Goal: Task Accomplishment & Management: Use online tool/utility

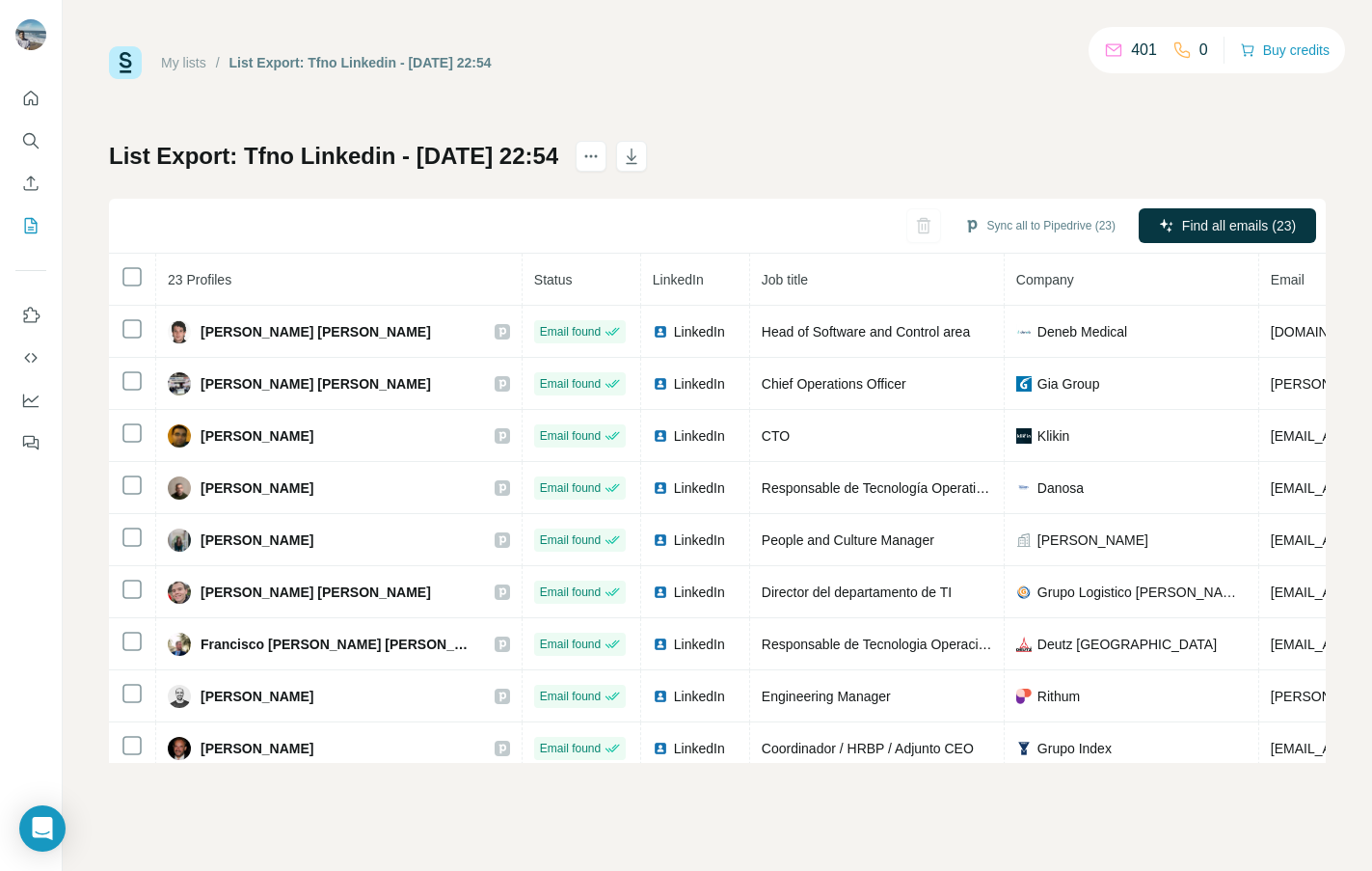
drag, startPoint x: 104, startPoint y: 32, endPoint x: 121, endPoint y: 57, distance: 30.2
click at [109, 36] on div "My lists / List Export: Tfno Linkedin - [DATE] 22:54 401 0 Buy credits List Exp…" at bounding box center [718, 436] width 1310 height 871
click at [33, 100] on icon "Quick start" at bounding box center [32, 99] width 20 height 20
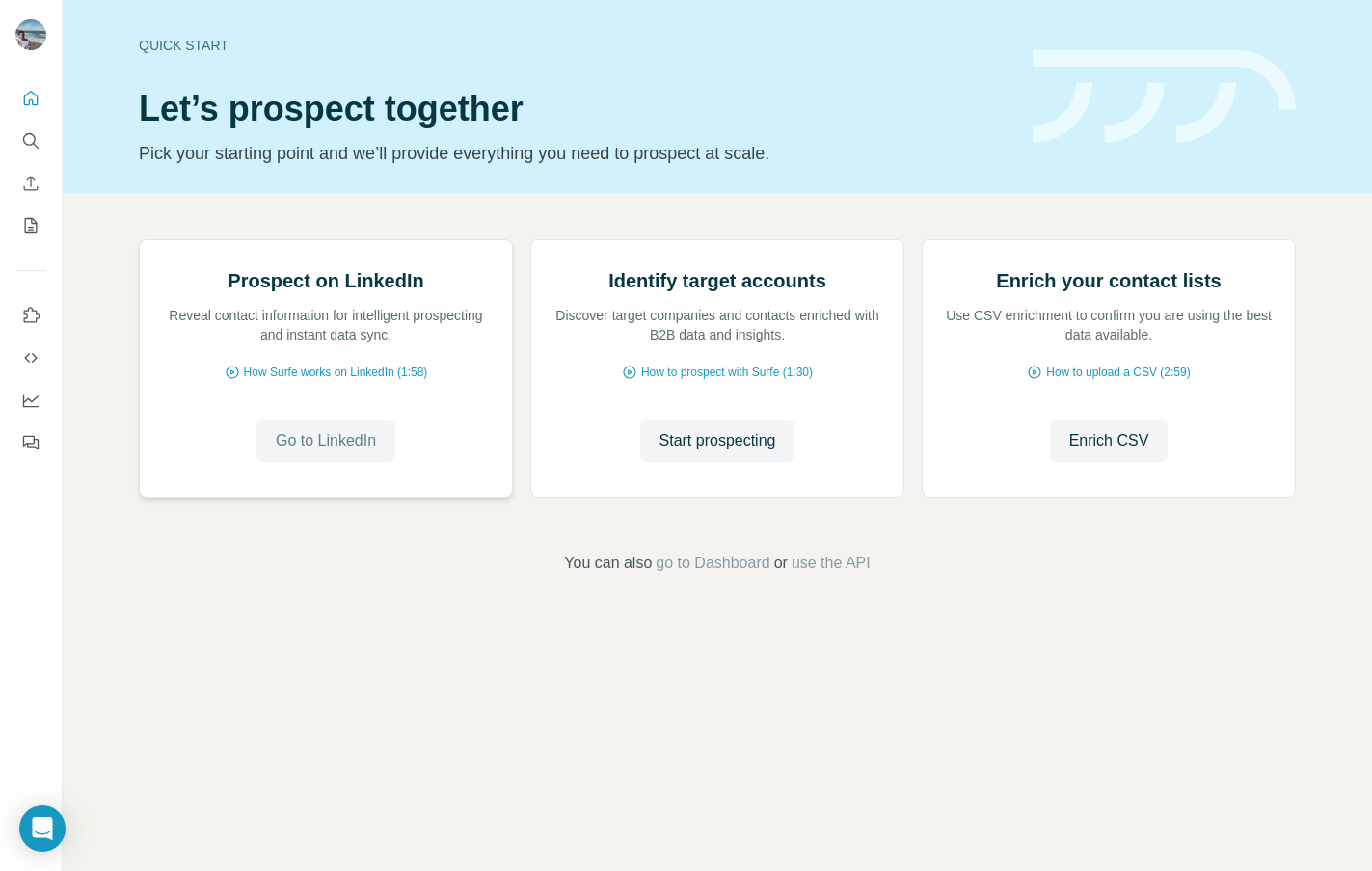
click at [376, 452] on span "Go to LinkedIn" at bounding box center [326, 441] width 100 height 24
click at [776, 452] on span "Start prospecting" at bounding box center [718, 441] width 116 height 24
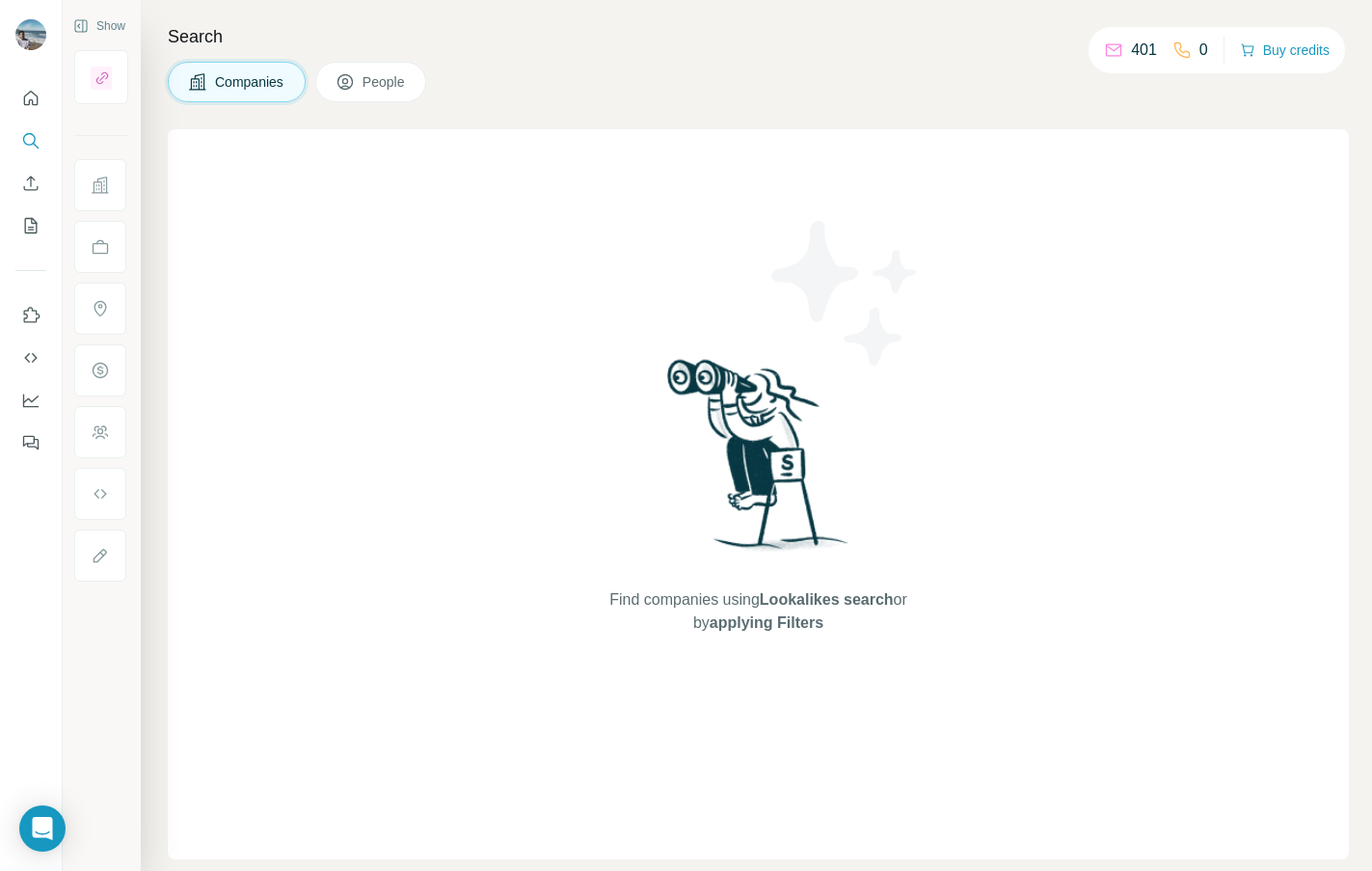
click at [379, 80] on span "People" at bounding box center [384, 82] width 44 height 20
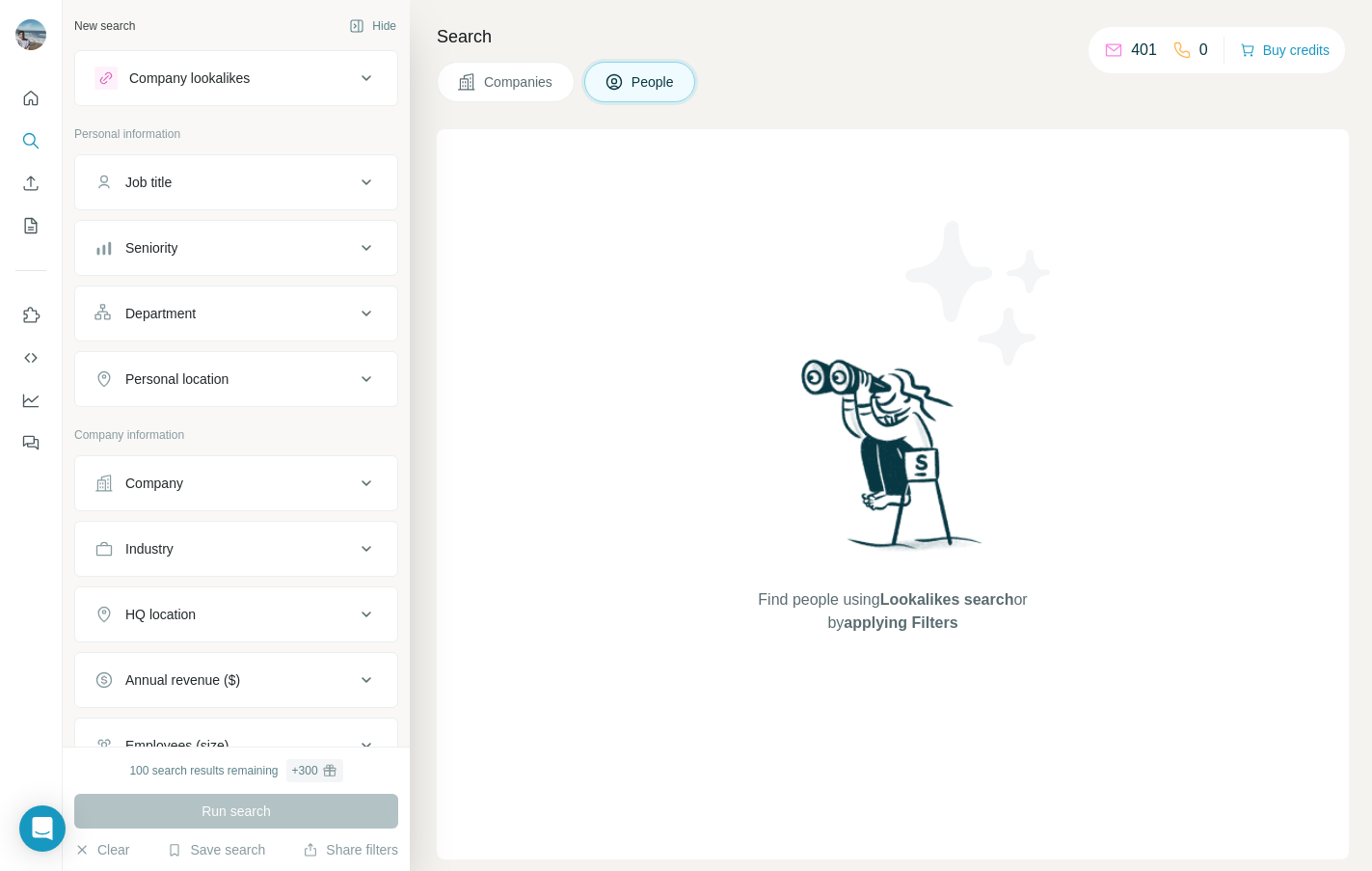
click at [376, 81] on icon at bounding box center [366, 79] width 24 height 24
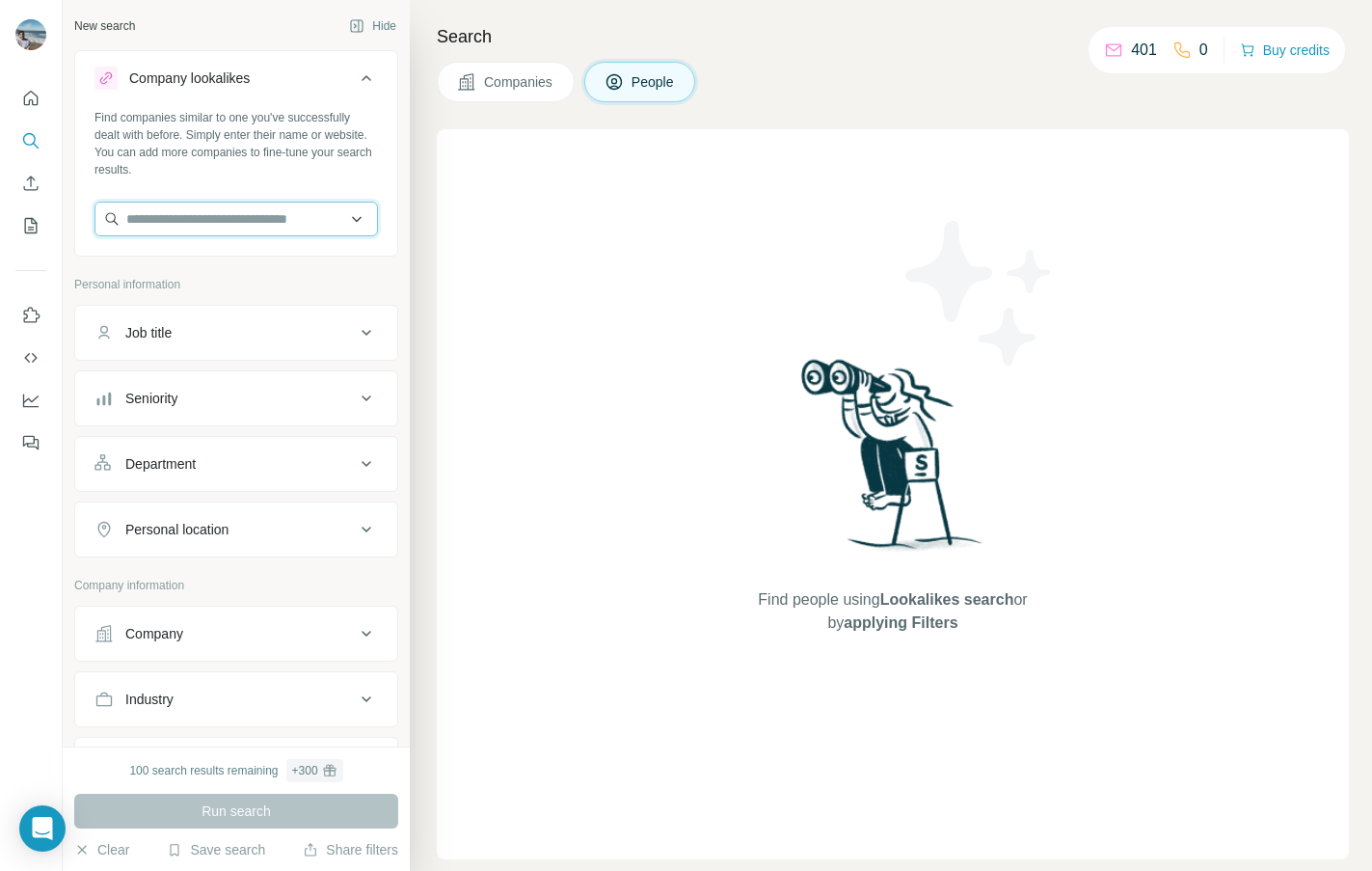
click at [308, 225] on input "text" at bounding box center [236, 219] width 284 height 34
click at [528, 78] on span "Companies" at bounding box center [519, 82] width 70 height 20
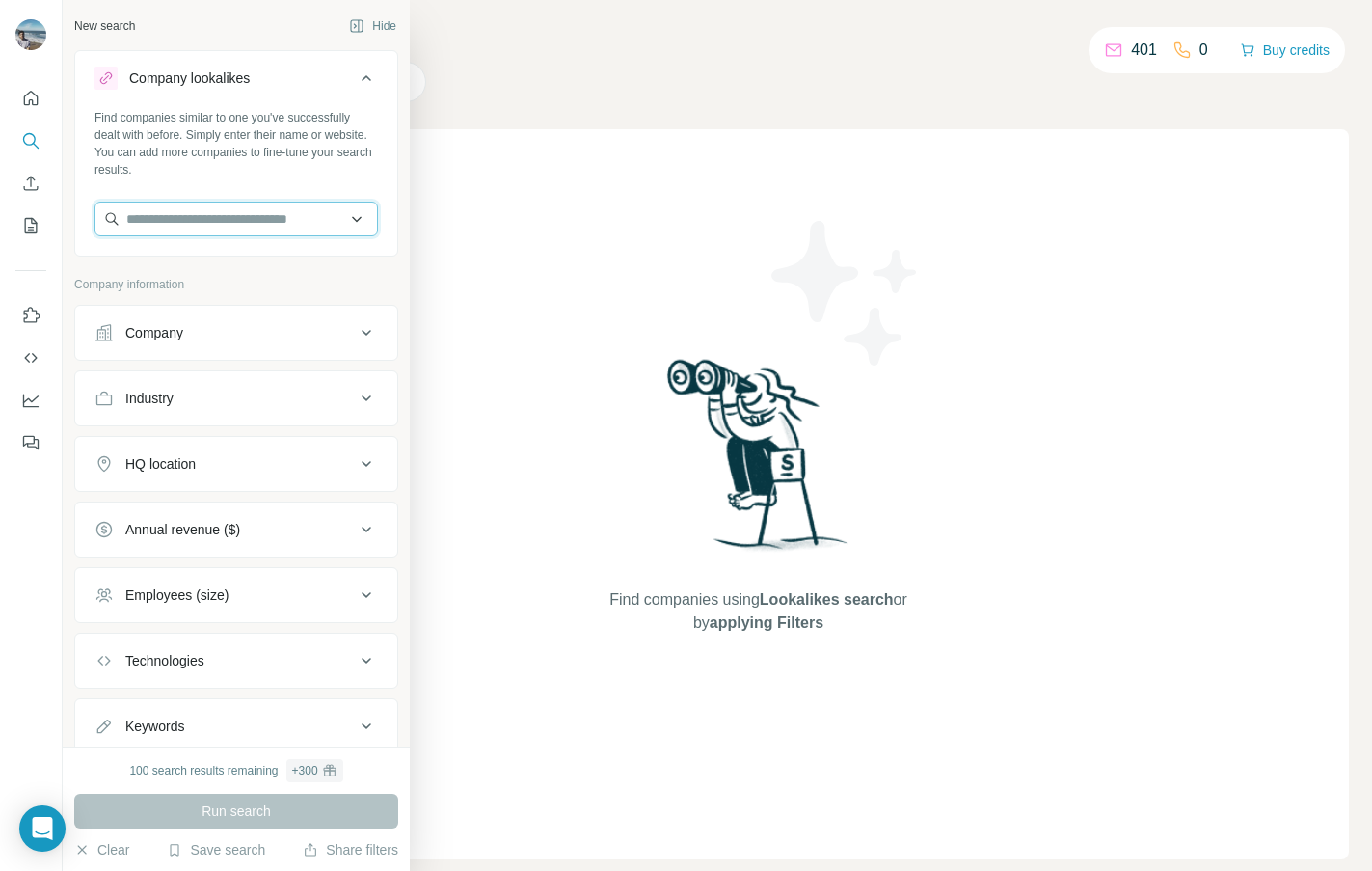
click at [149, 218] on input "text" at bounding box center [236, 219] width 284 height 34
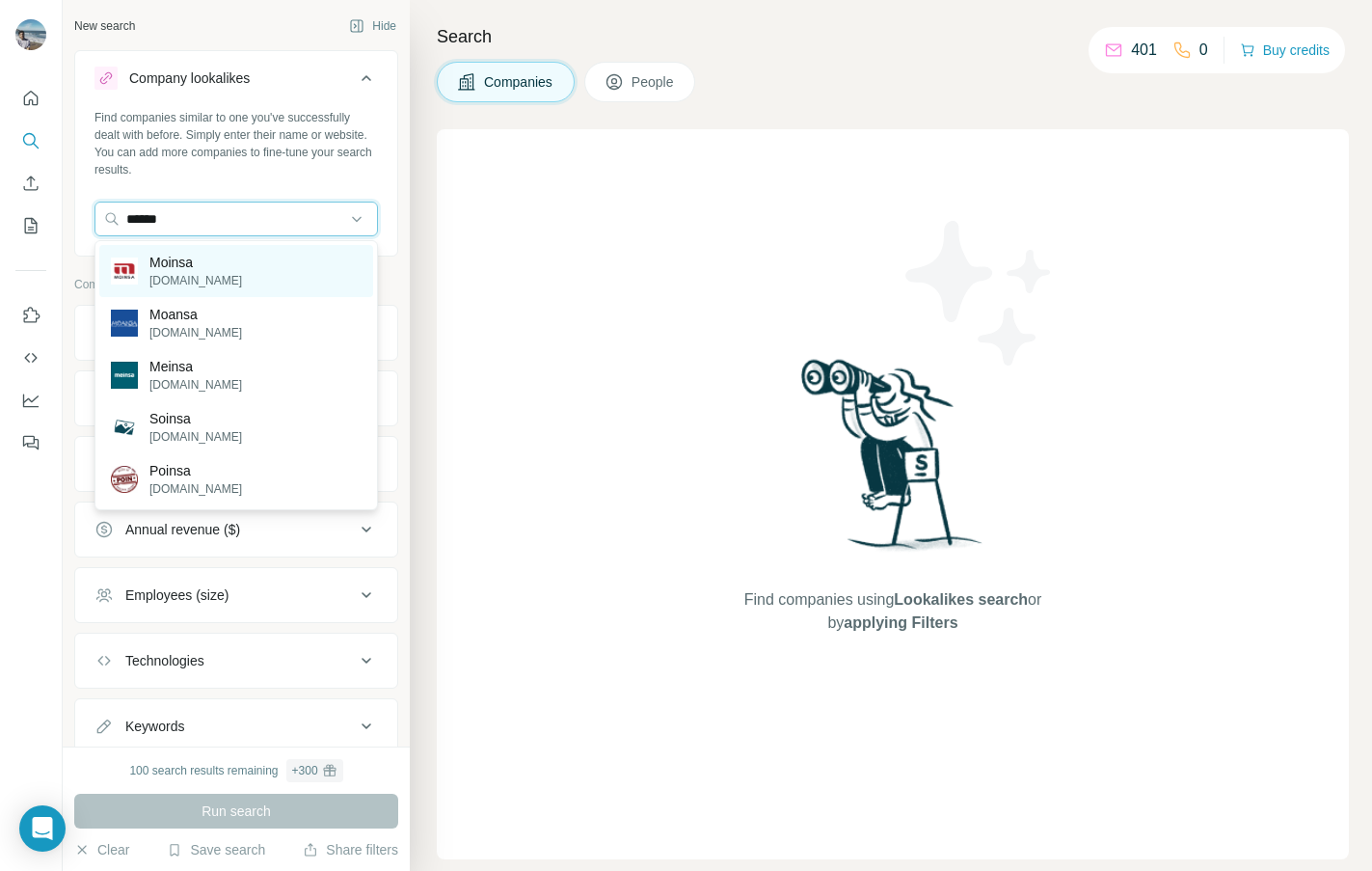
type input "******"
click at [196, 270] on p "Moinsa" at bounding box center [196, 263] width 93 height 20
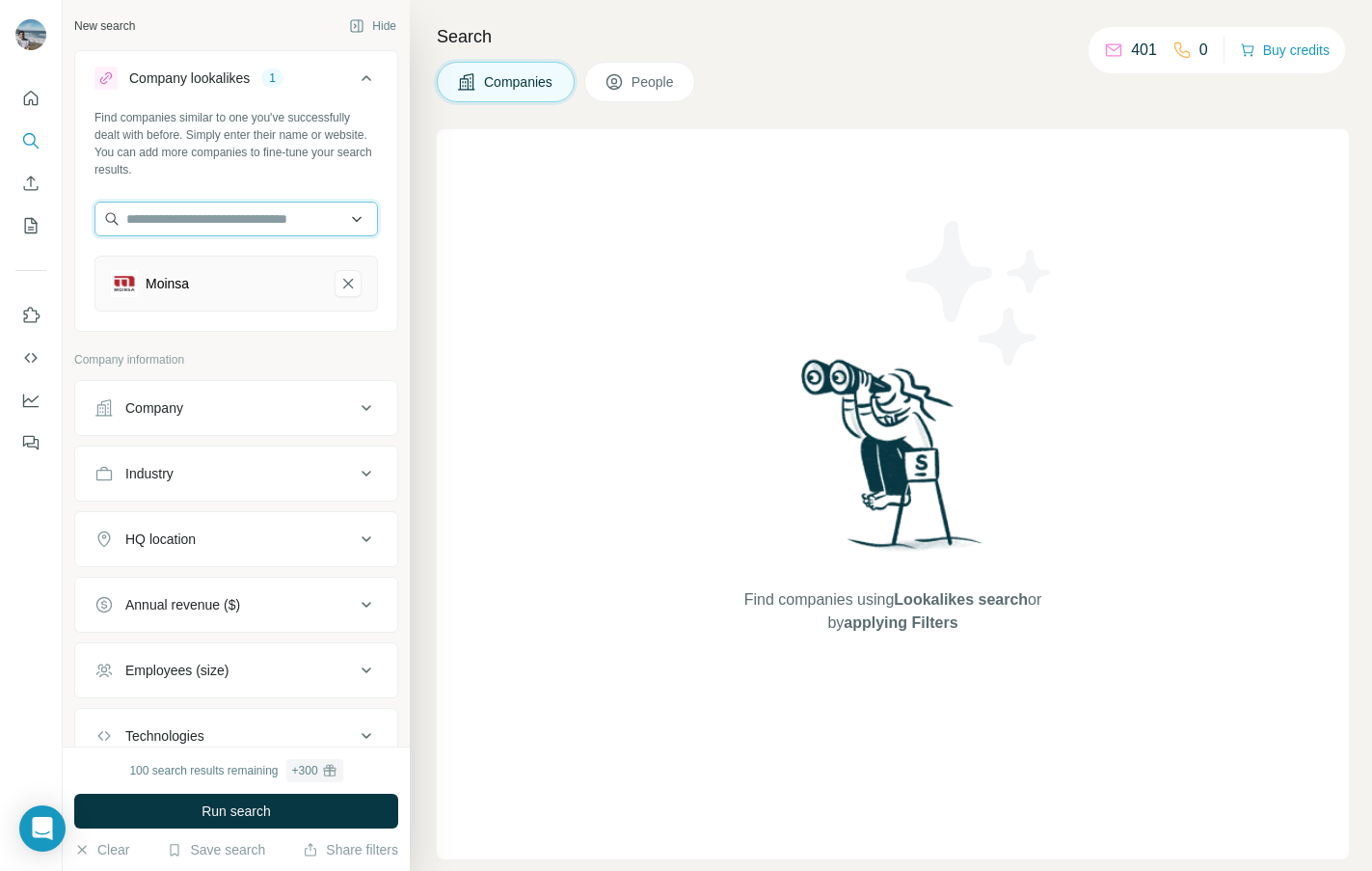
click at [234, 223] on input "text" at bounding box center [236, 219] width 284 height 34
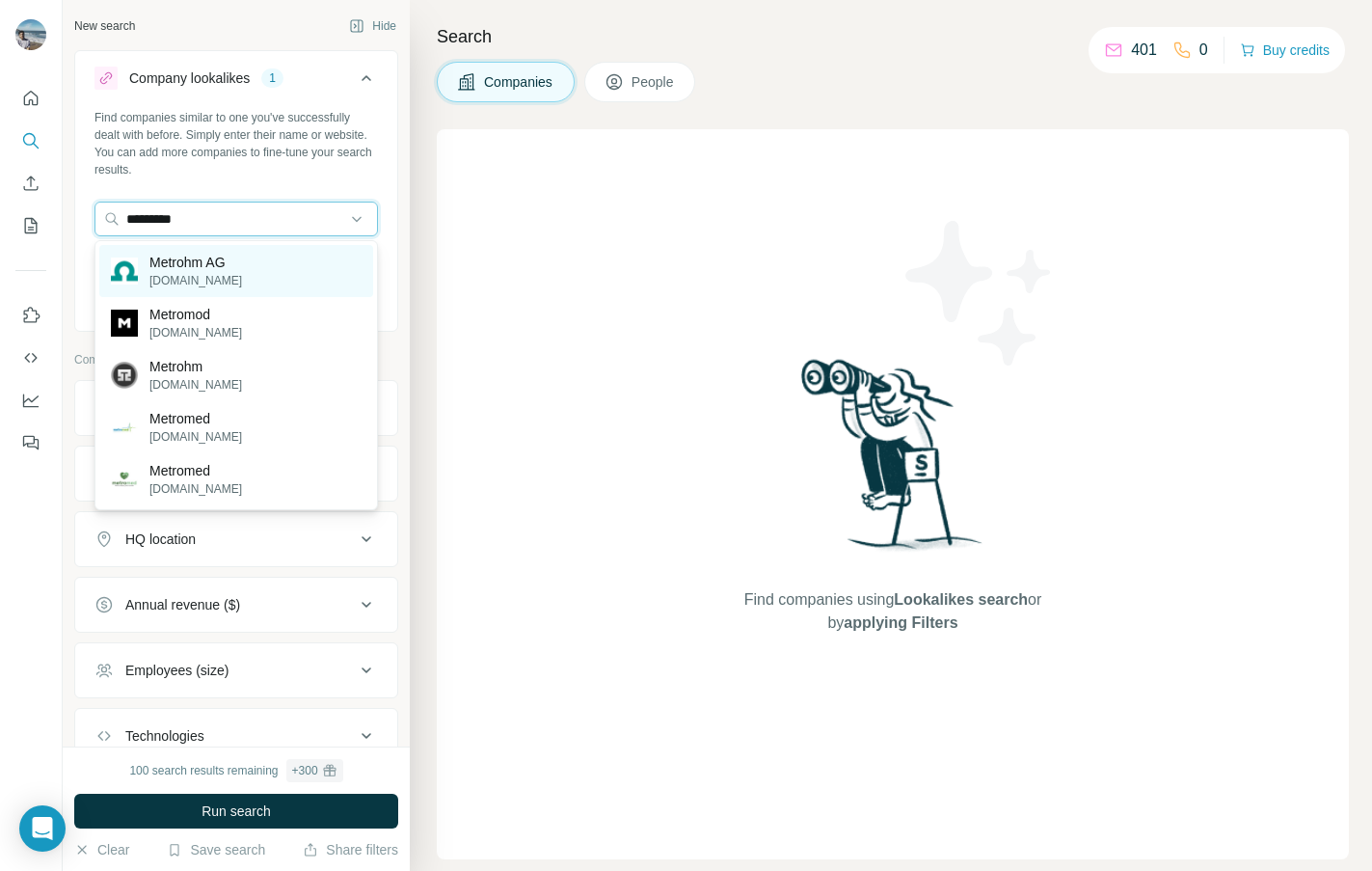
type input "*********"
click at [290, 279] on div "Metrohm AG [DOMAIN_NAME]" at bounding box center [236, 271] width 274 height 52
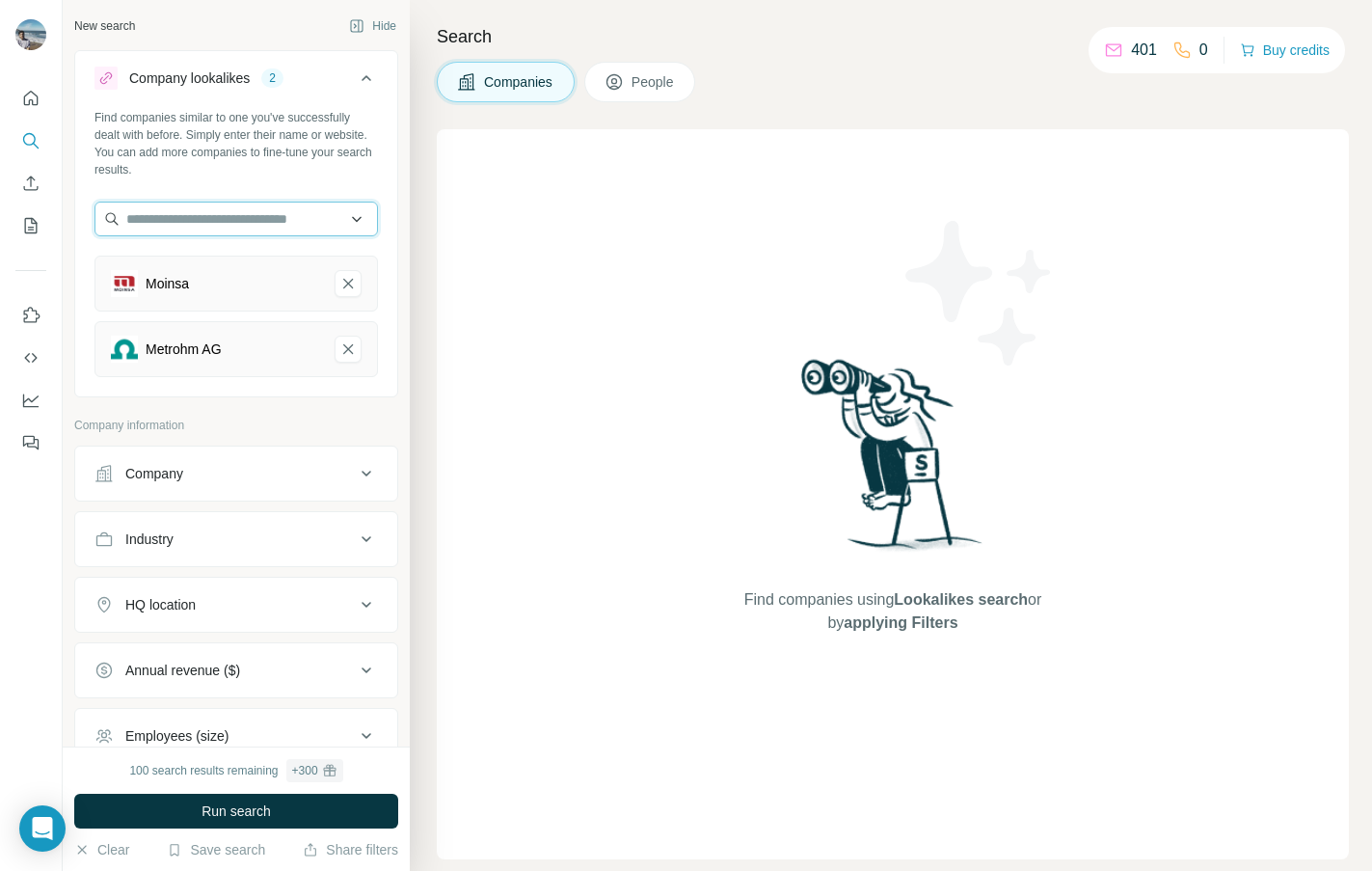
click at [276, 219] on input "text" at bounding box center [236, 219] width 284 height 34
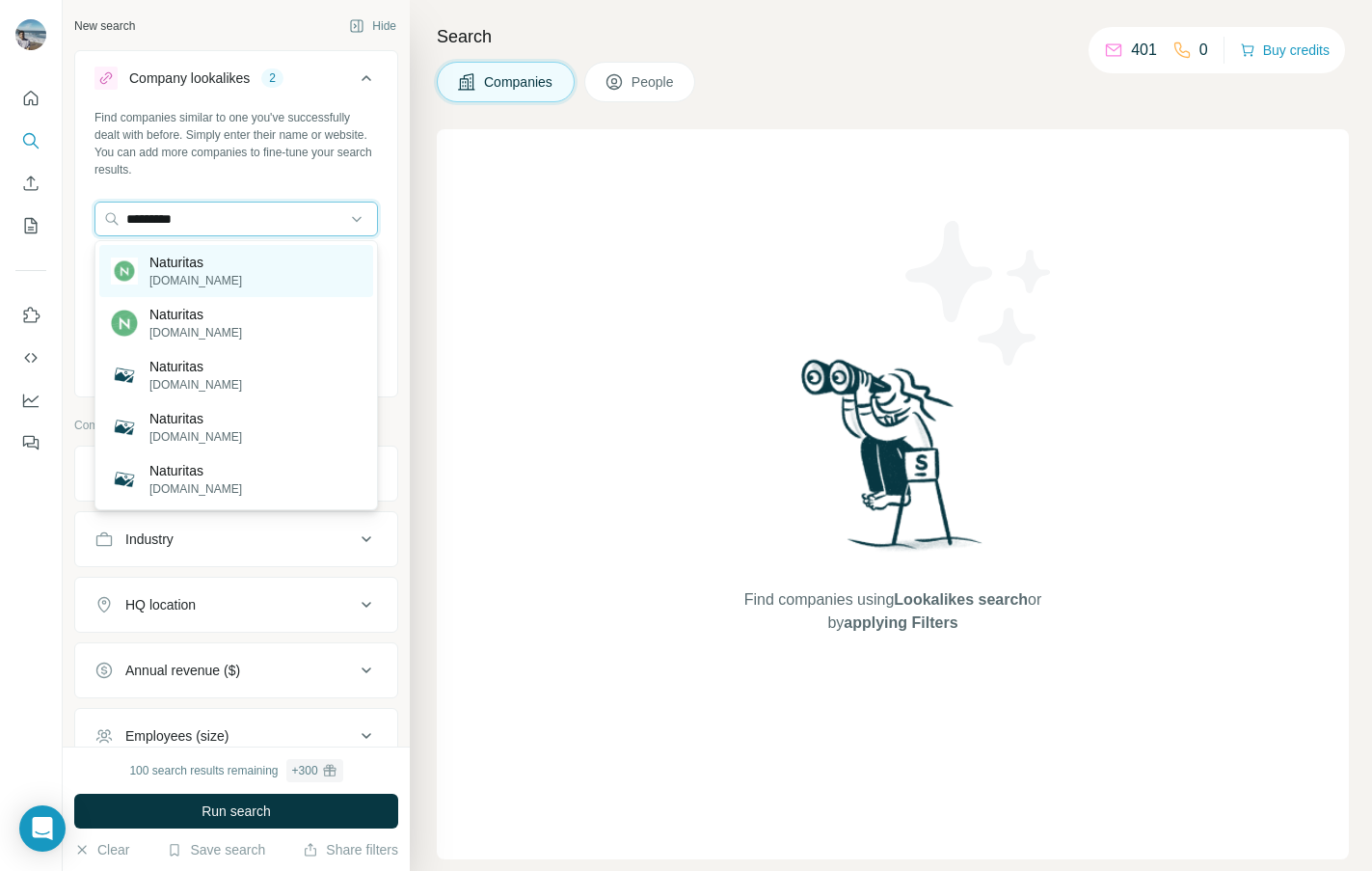
type input "*********"
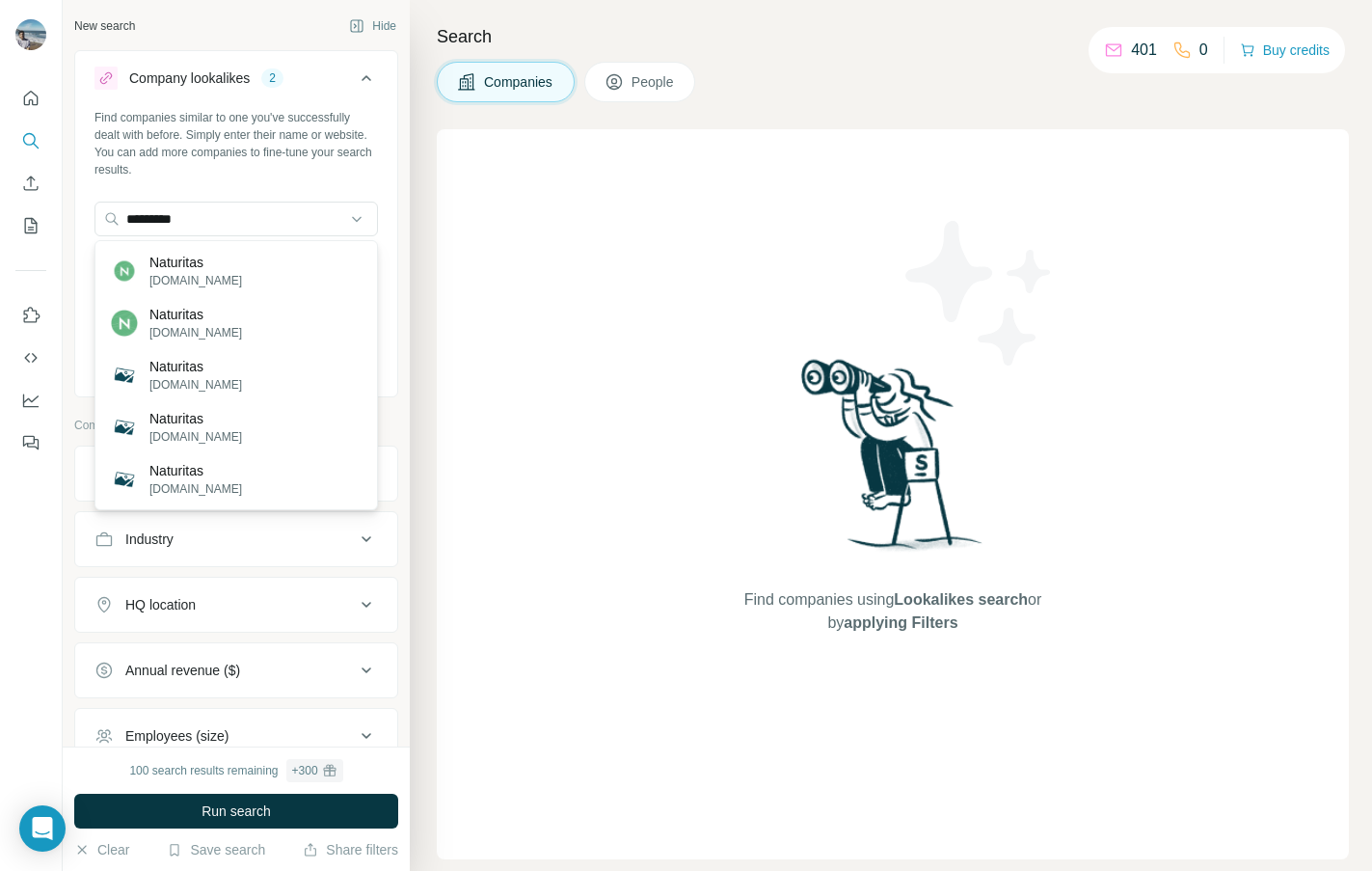
click at [263, 280] on div "Naturitas [DOMAIN_NAME]" at bounding box center [236, 271] width 274 height 52
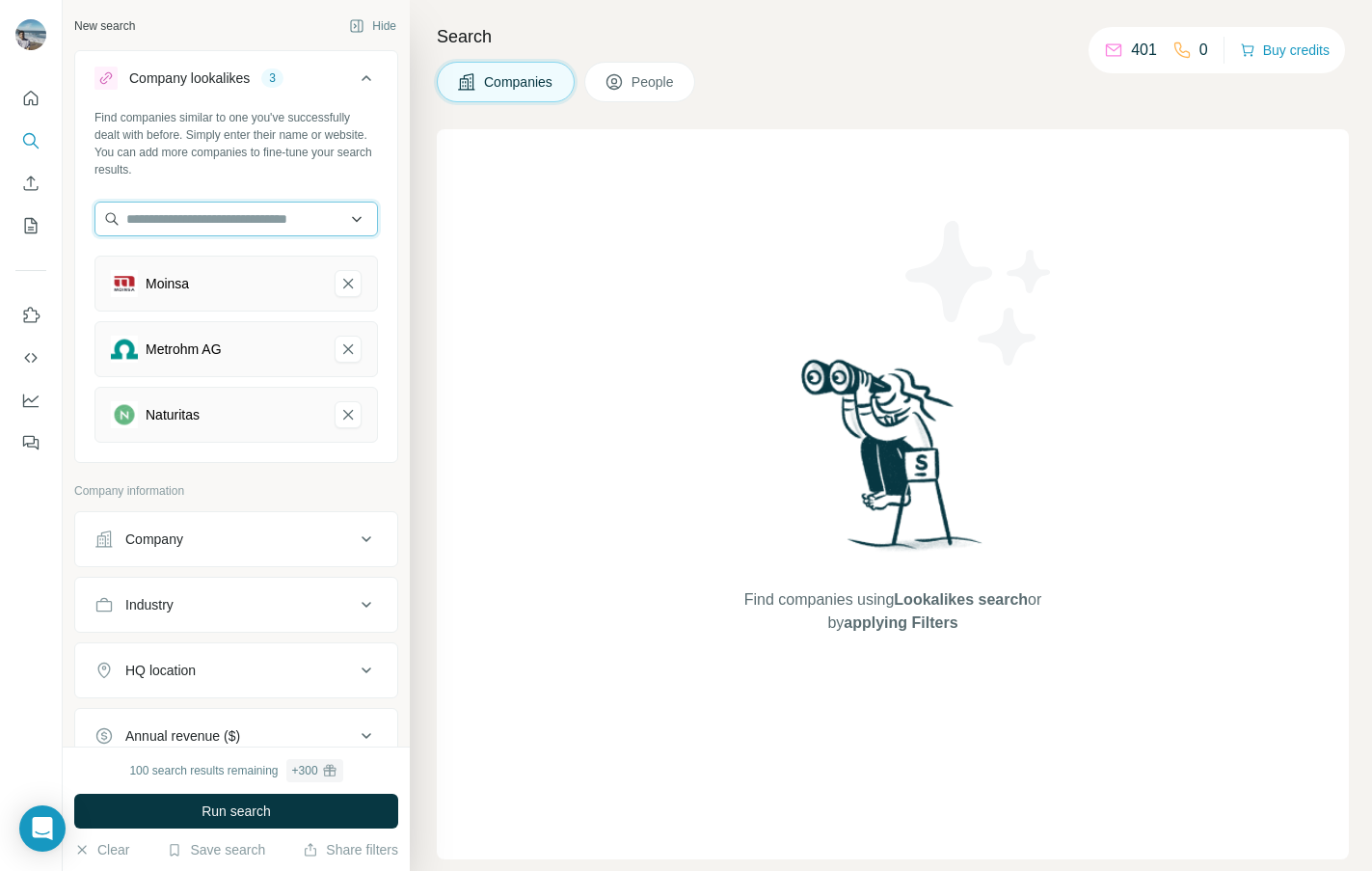
click at [246, 227] on input "text" at bounding box center [236, 219] width 284 height 34
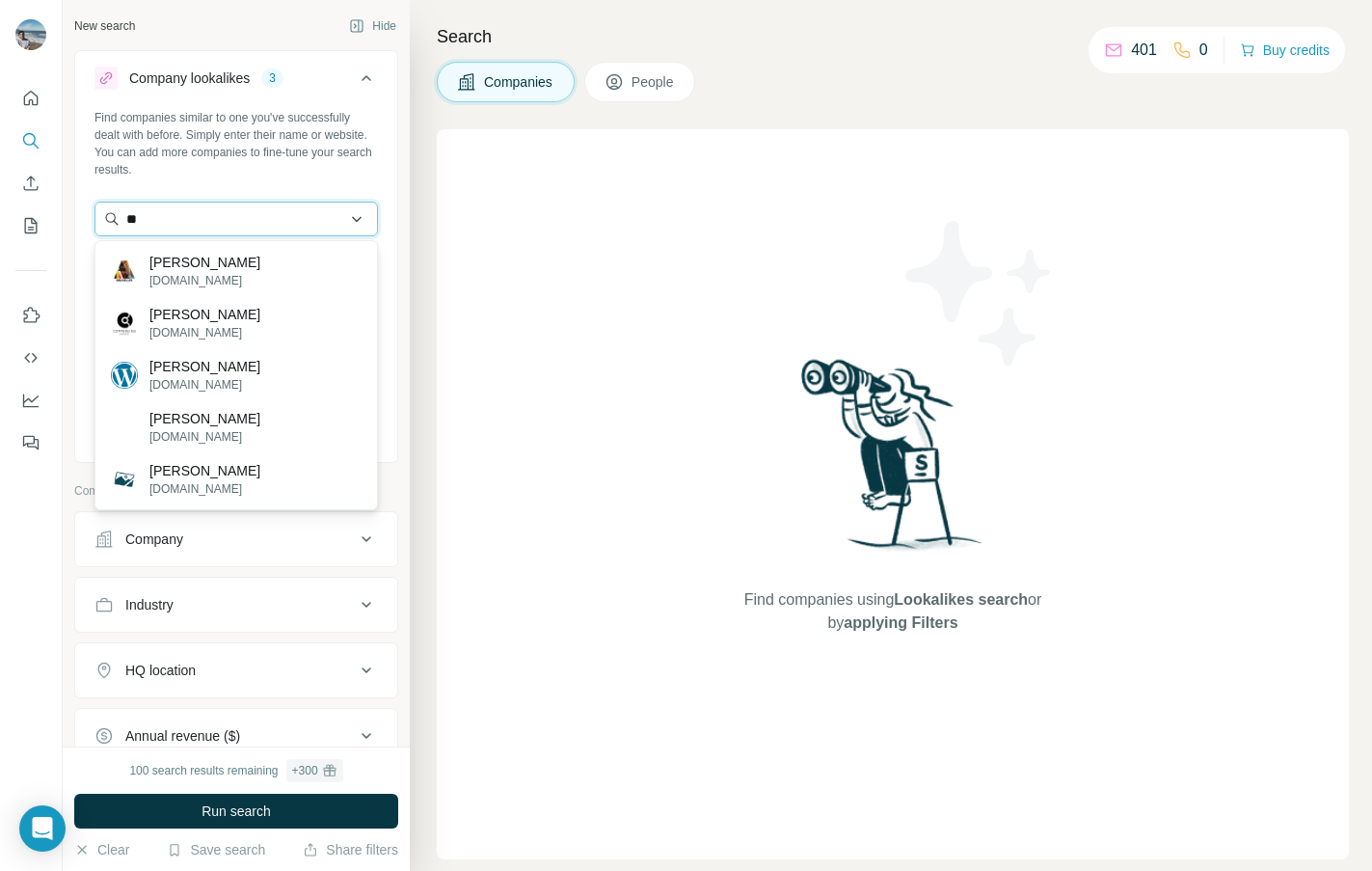
type input "*"
type input "*******"
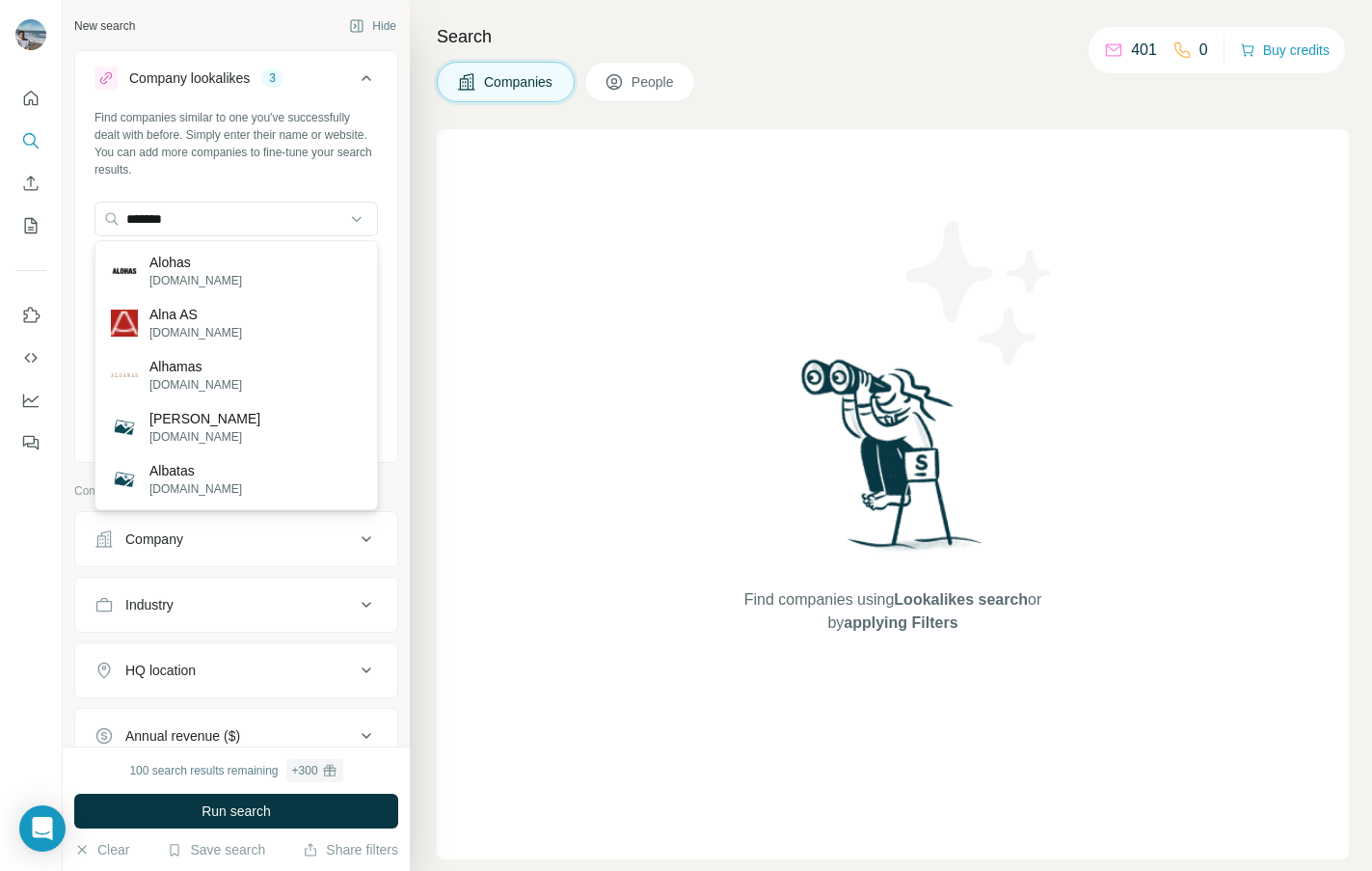
click at [256, 278] on div "Alohas [DOMAIN_NAME]" at bounding box center [236, 271] width 274 height 52
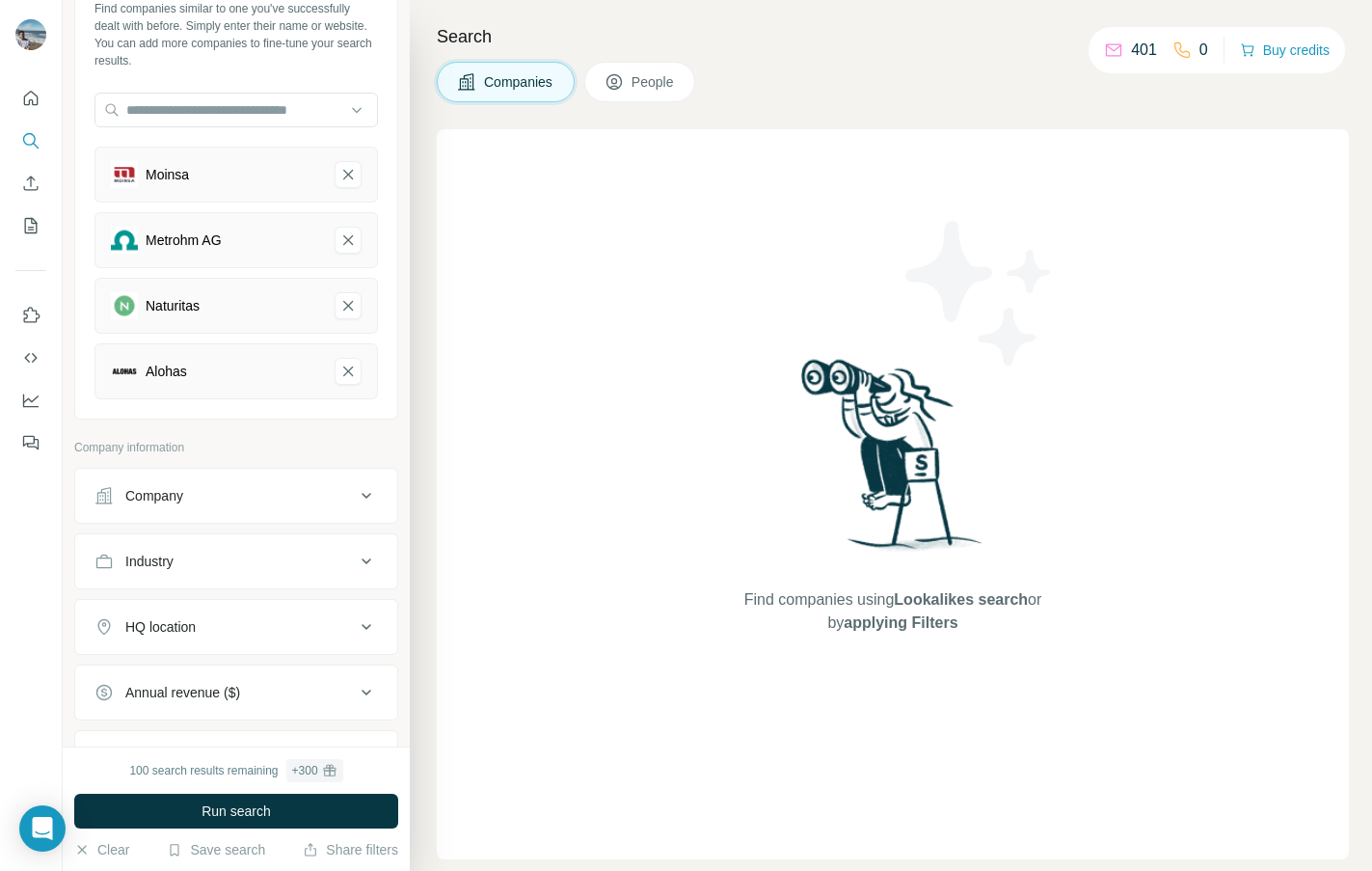
scroll to position [119, 0]
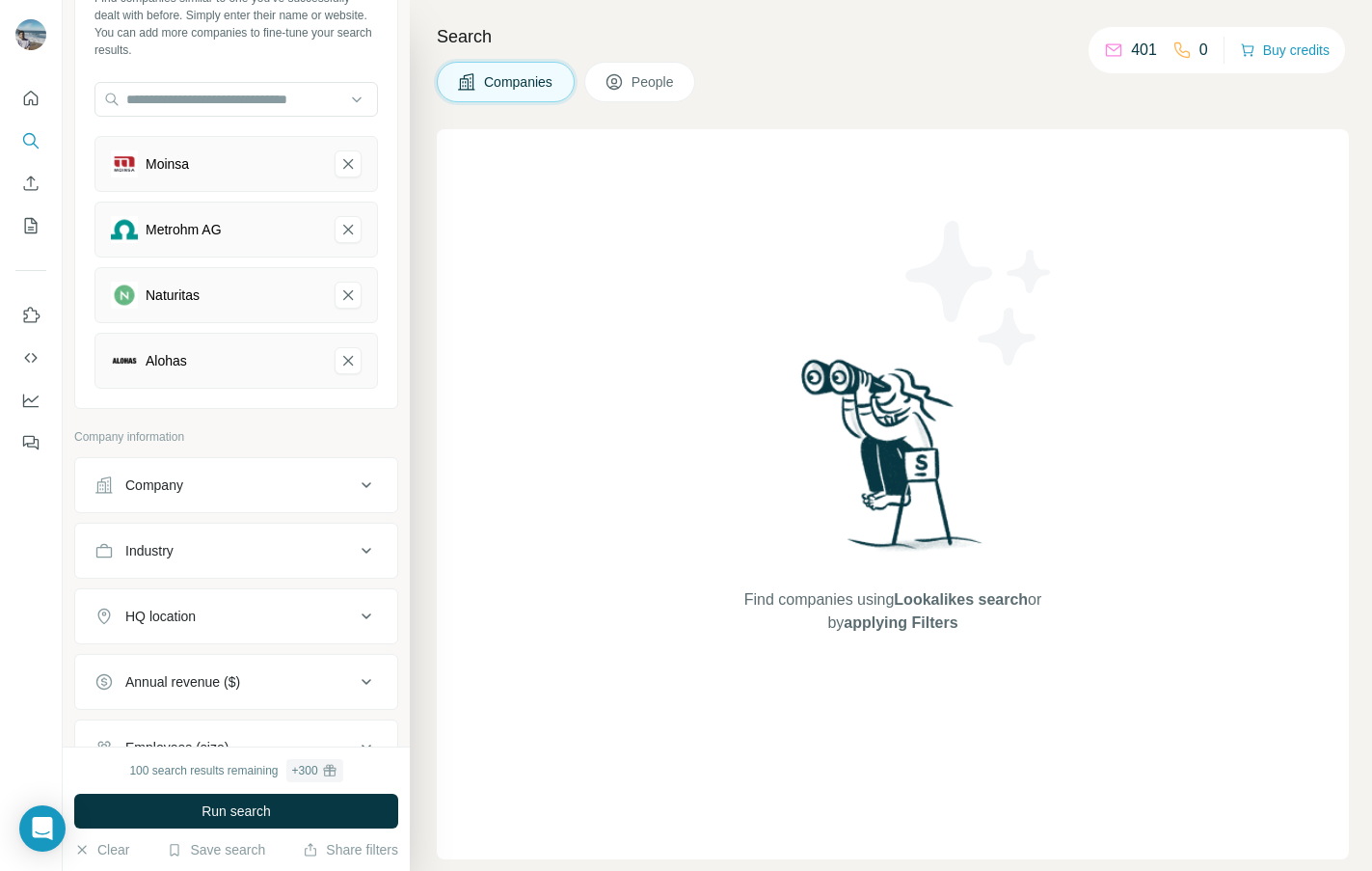
click at [266, 611] on div "HQ location" at bounding box center [225, 617] width 260 height 20
click at [255, 676] on input "text" at bounding box center [236, 664] width 284 height 34
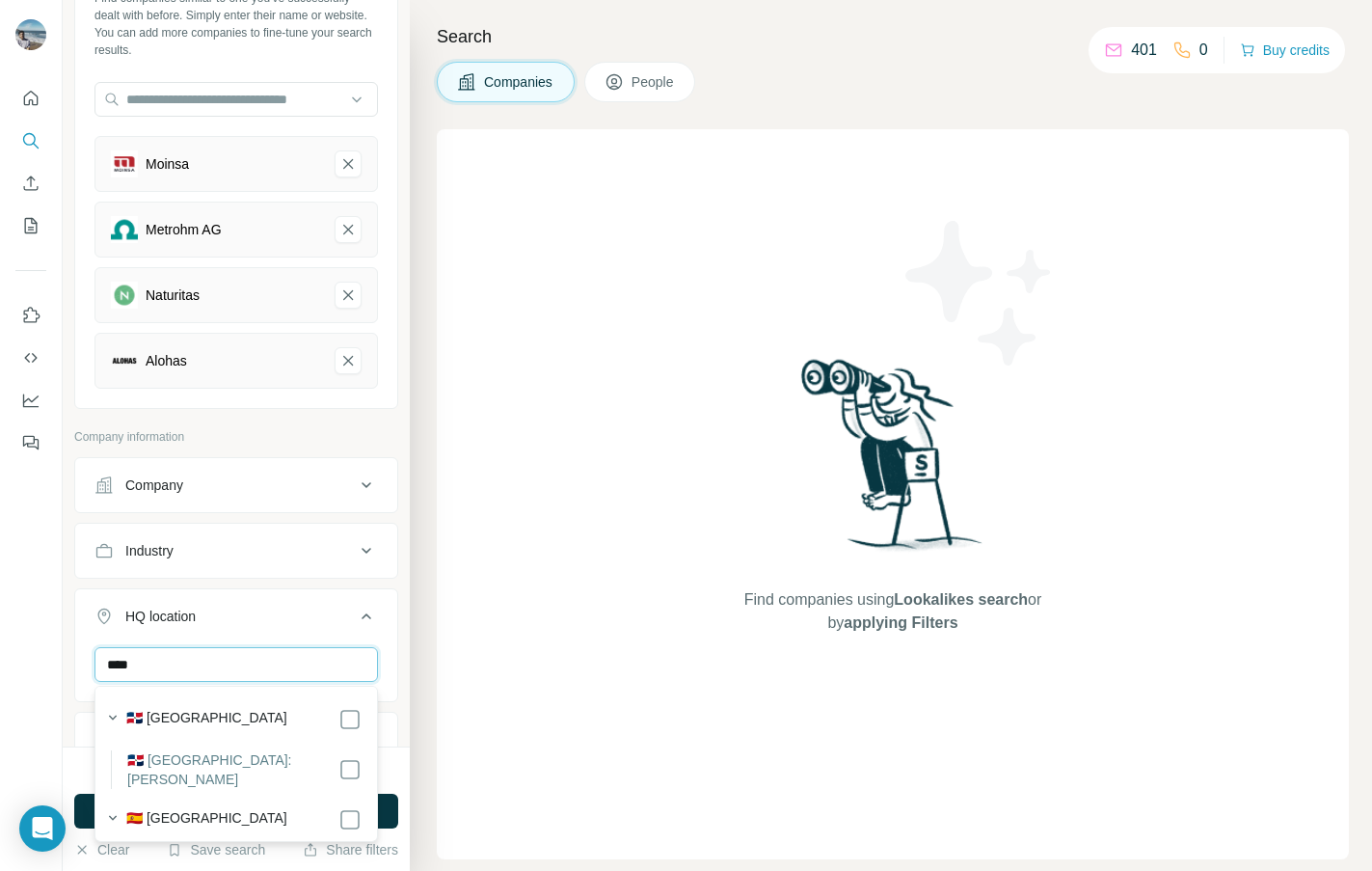
type input "****"
click at [407, 472] on div "New search Hide Company lookalikes 4 Find companies similar to one you've succe…" at bounding box center [236, 373] width 348 height 747
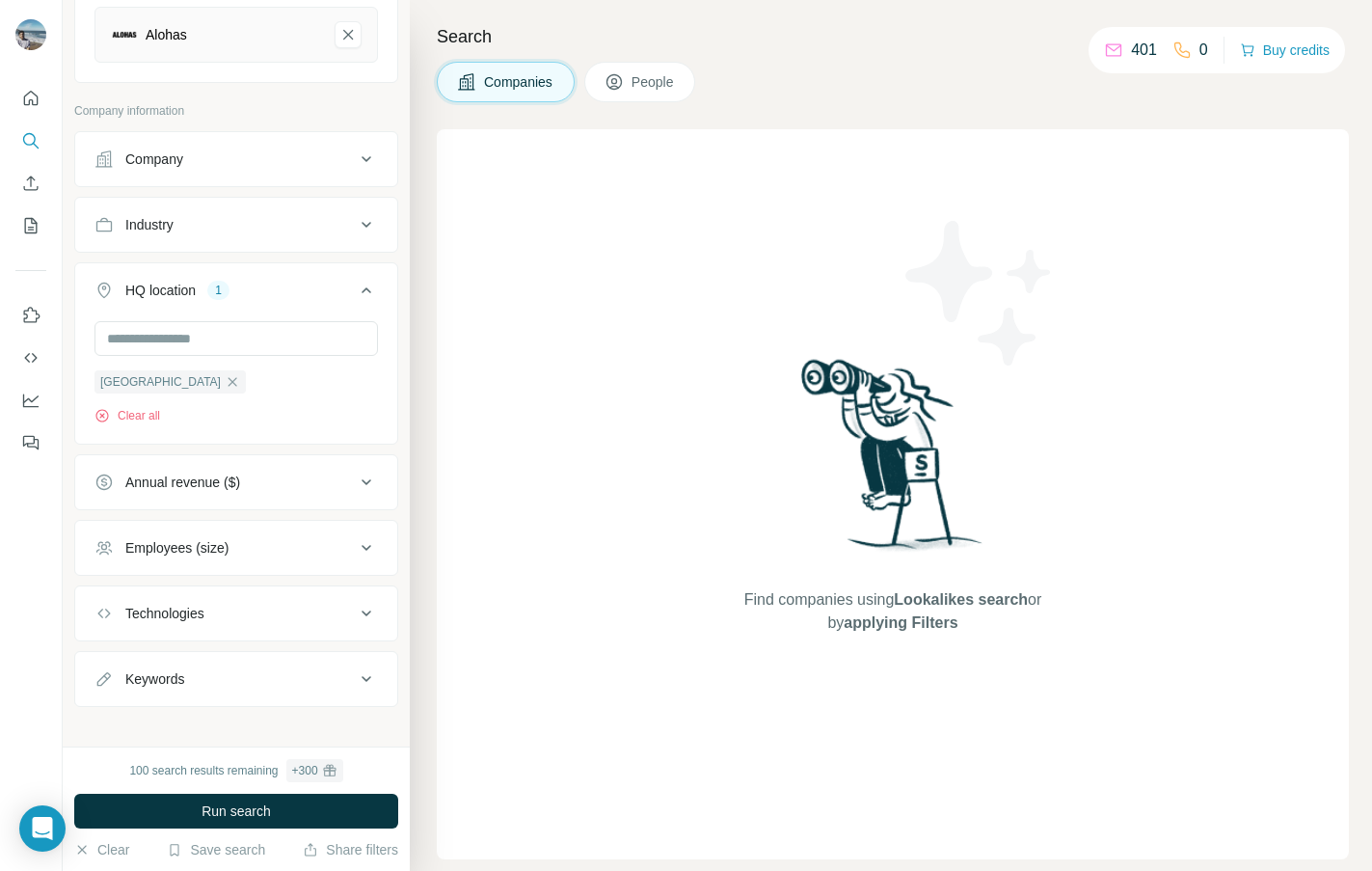
scroll to position [455, 0]
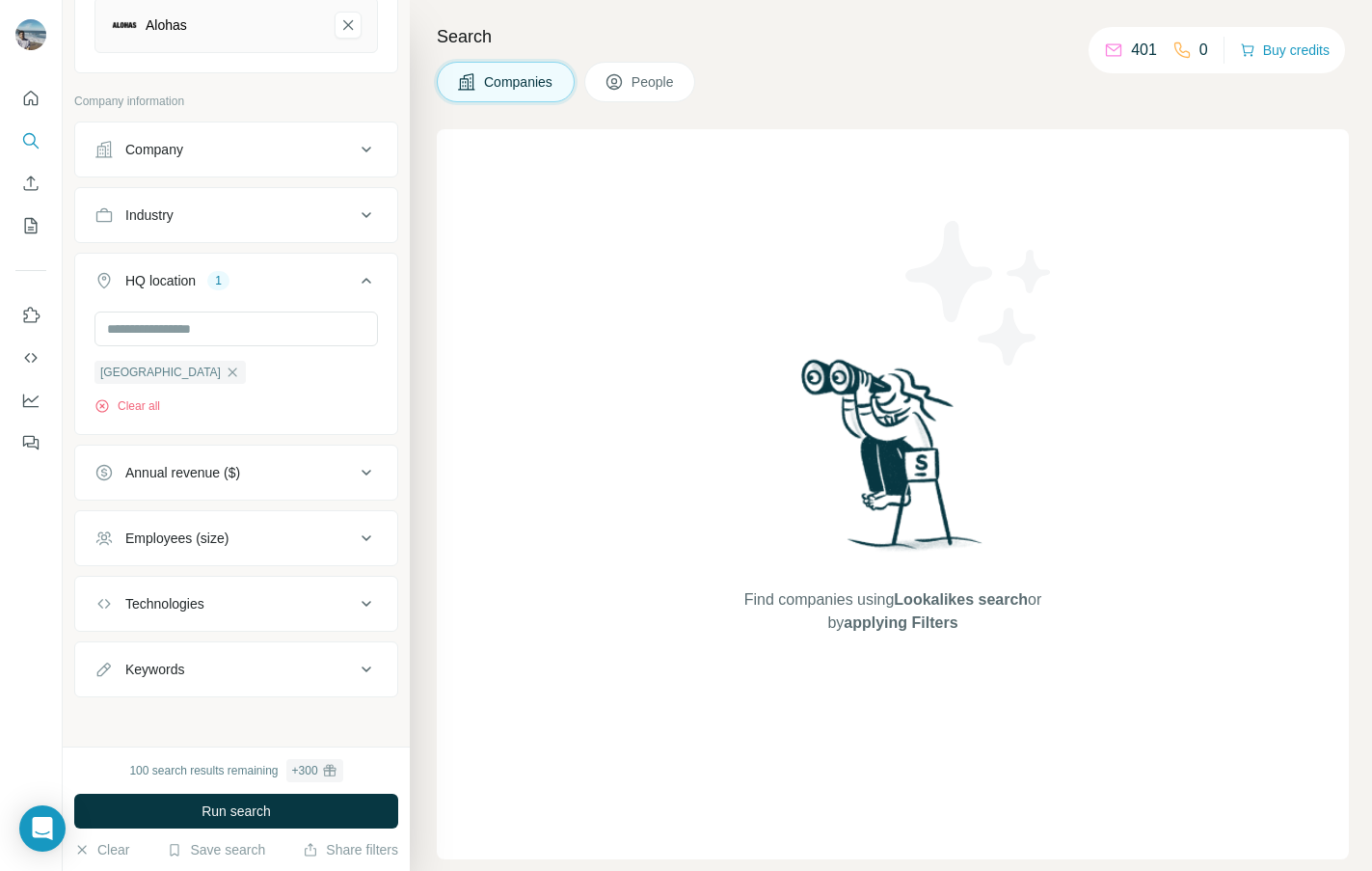
click at [365, 540] on icon at bounding box center [366, 538] width 10 height 6
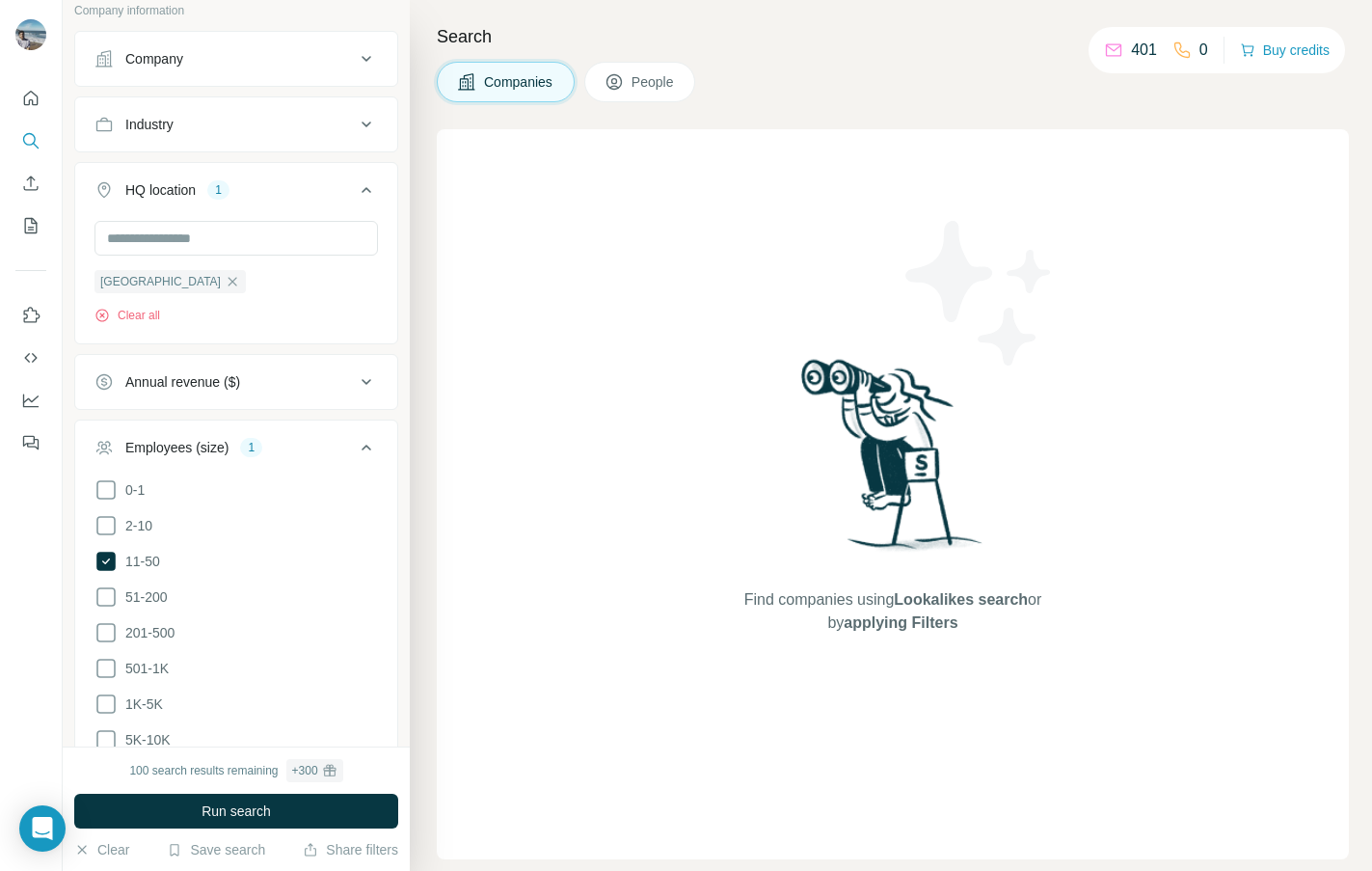
scroll to position [552, 0]
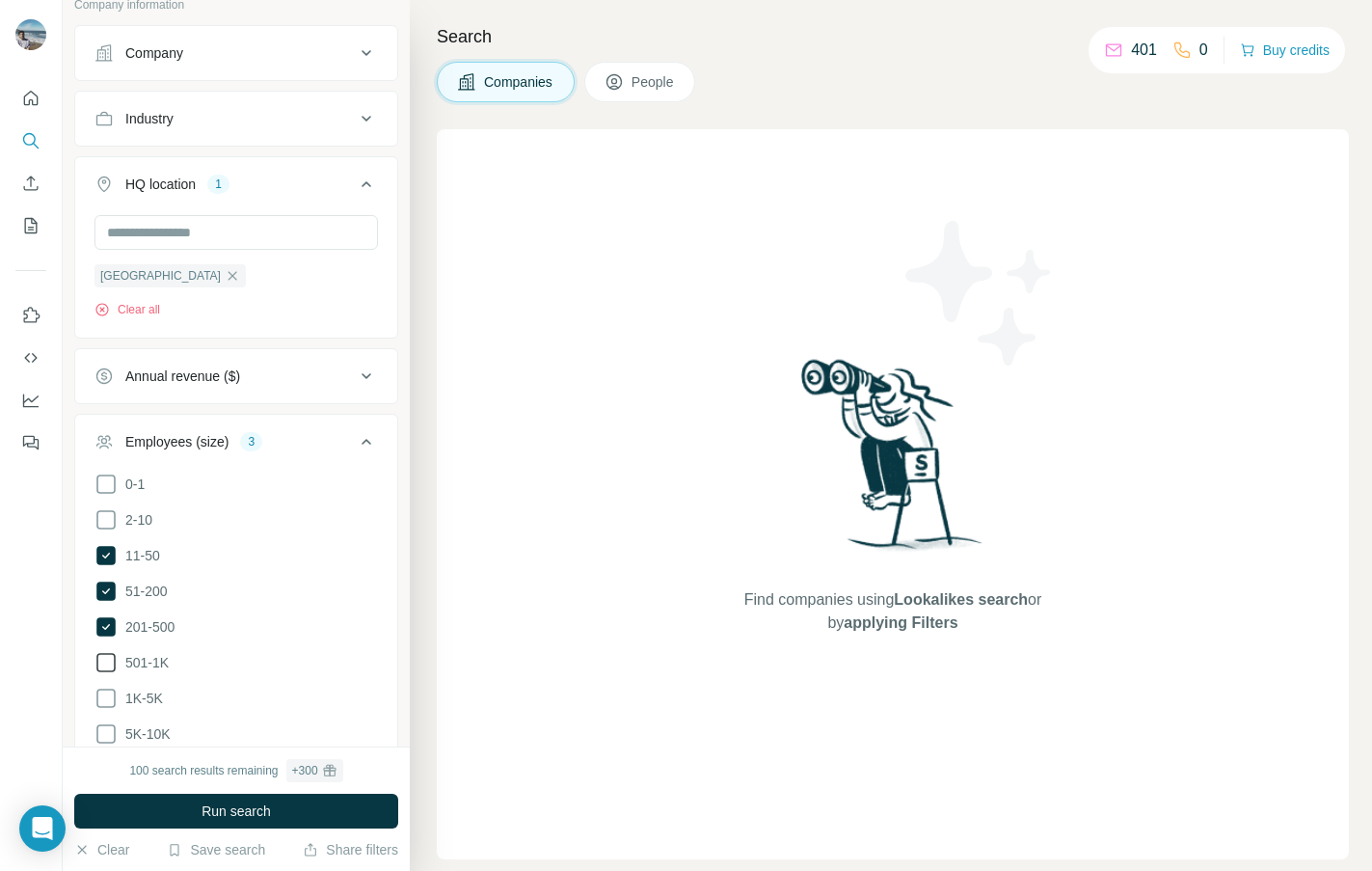
click at [138, 651] on label "501-1K" at bounding box center [131, 663] width 74 height 24
click at [139, 706] on label "1K-5K" at bounding box center [129, 699] width 69 height 24
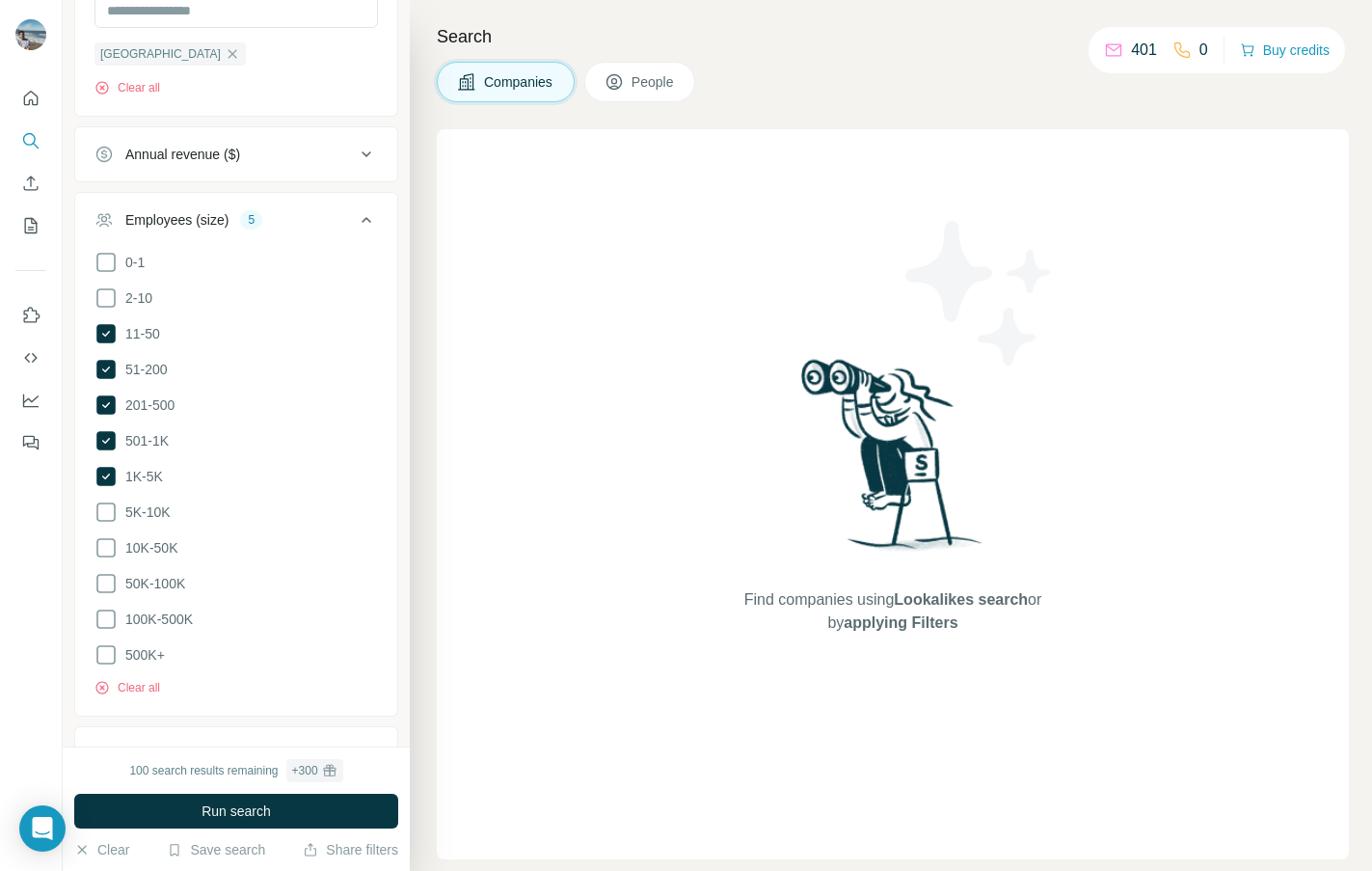
scroll to position [776, 0]
click at [149, 504] on span "5K-10K" at bounding box center [144, 509] width 53 height 20
click at [467, 552] on div "Find companies using Lookalikes search or by applying Filters" at bounding box center [893, 494] width 912 height 730
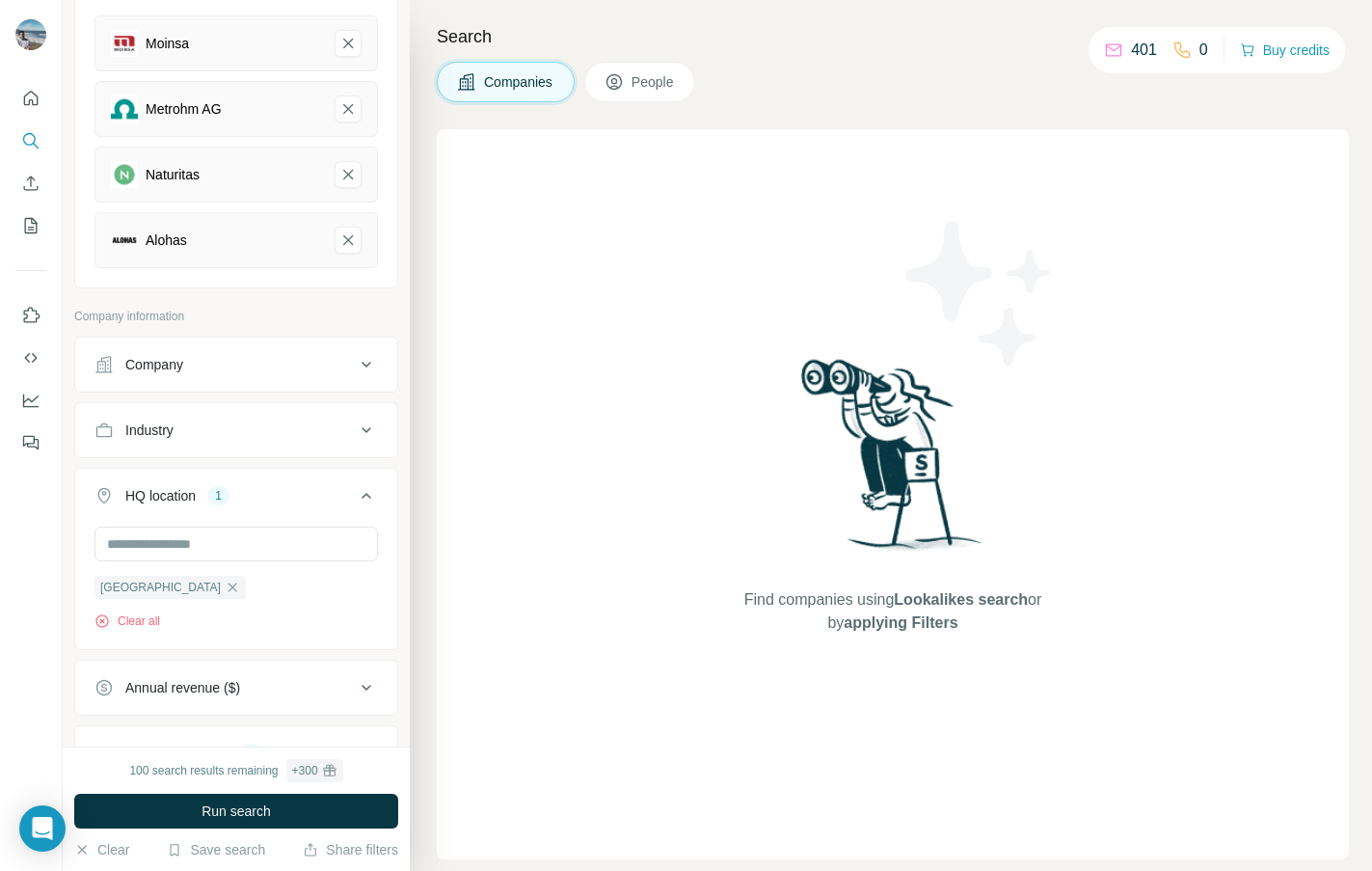
scroll to position [214, 0]
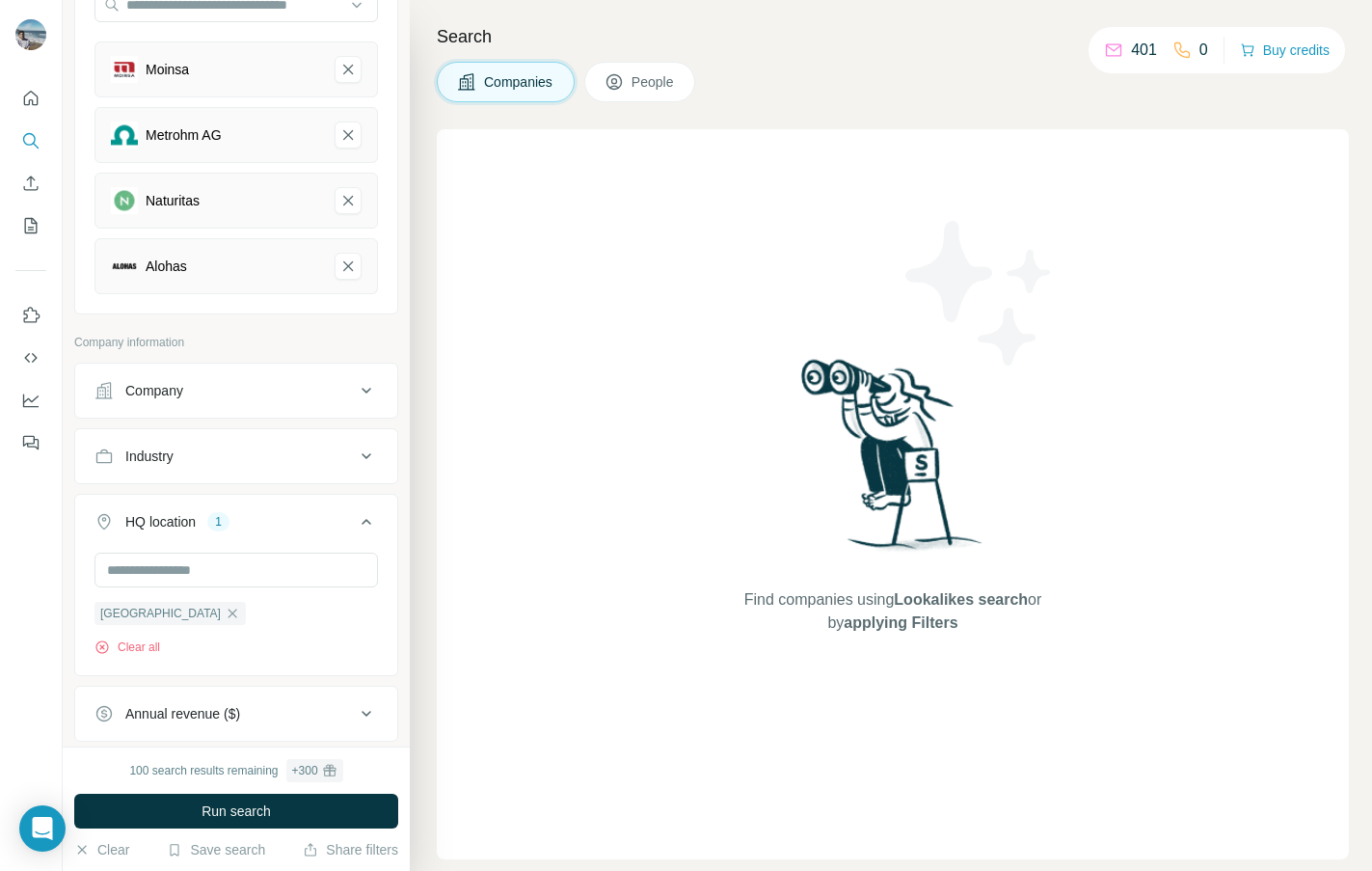
click at [351, 393] on div "Company" at bounding box center [225, 391] width 260 height 20
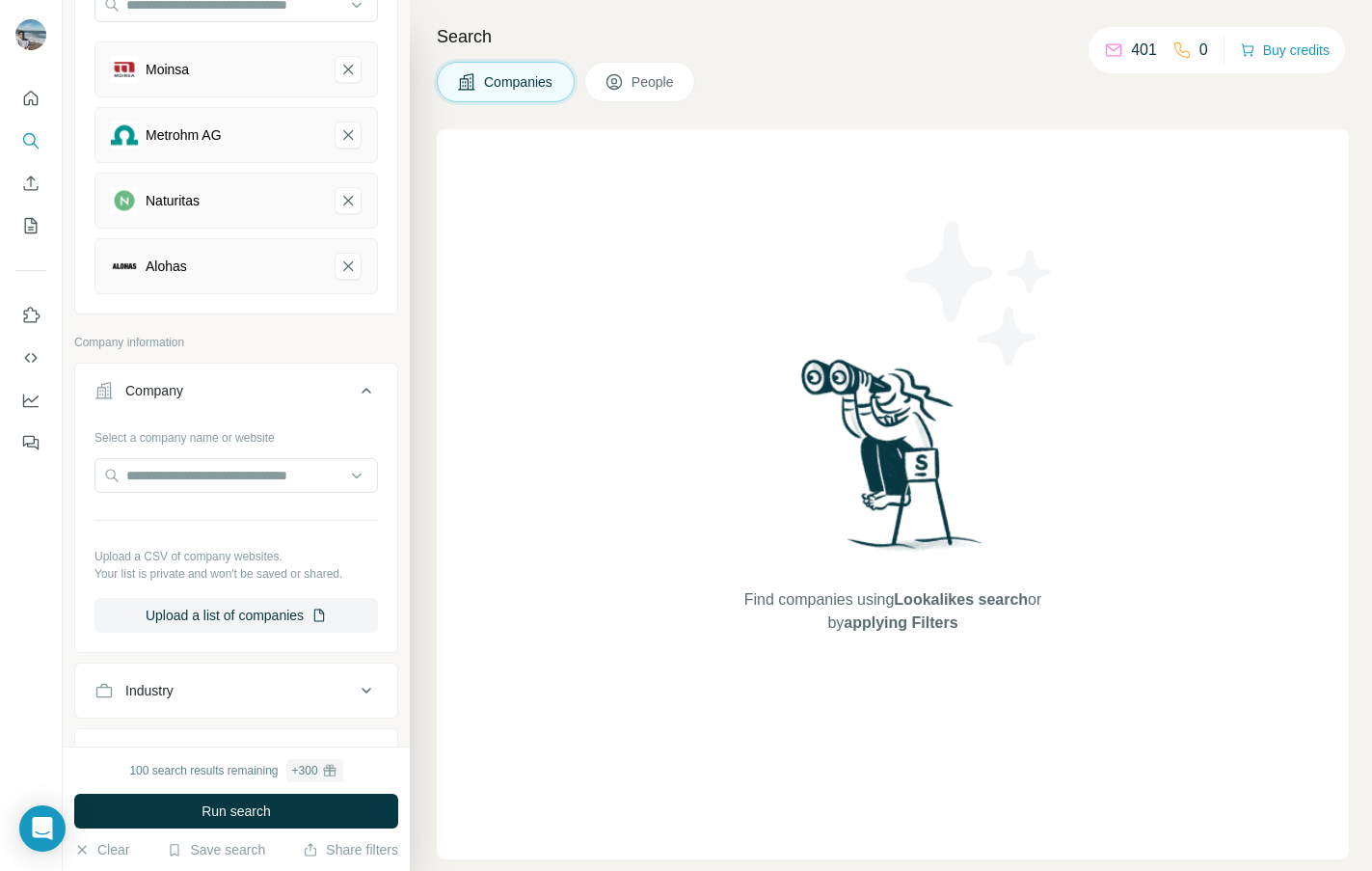
click at [351, 393] on div "Company" at bounding box center [225, 391] width 260 height 20
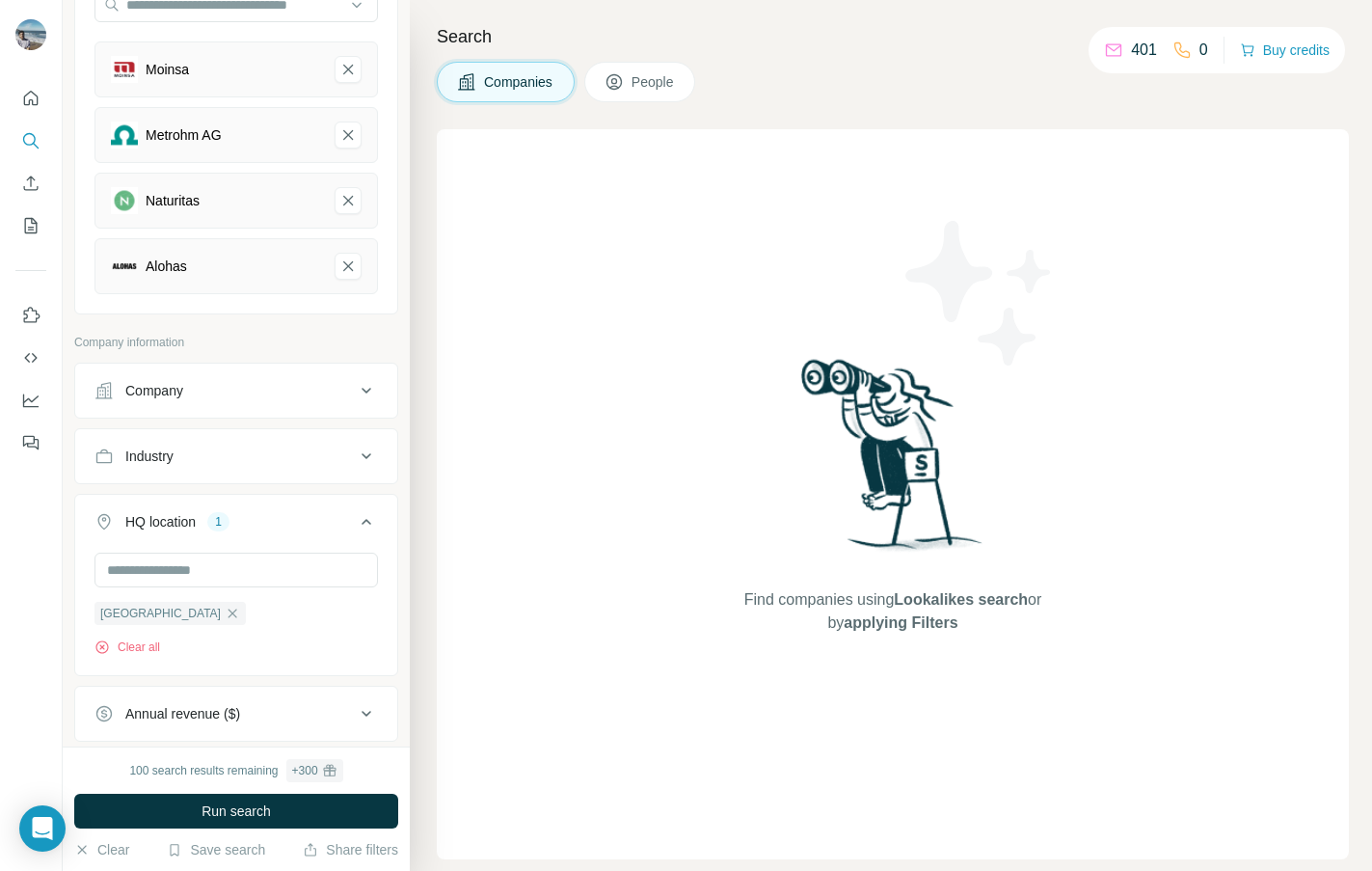
click at [340, 464] on div "Industry" at bounding box center [225, 456] width 260 height 20
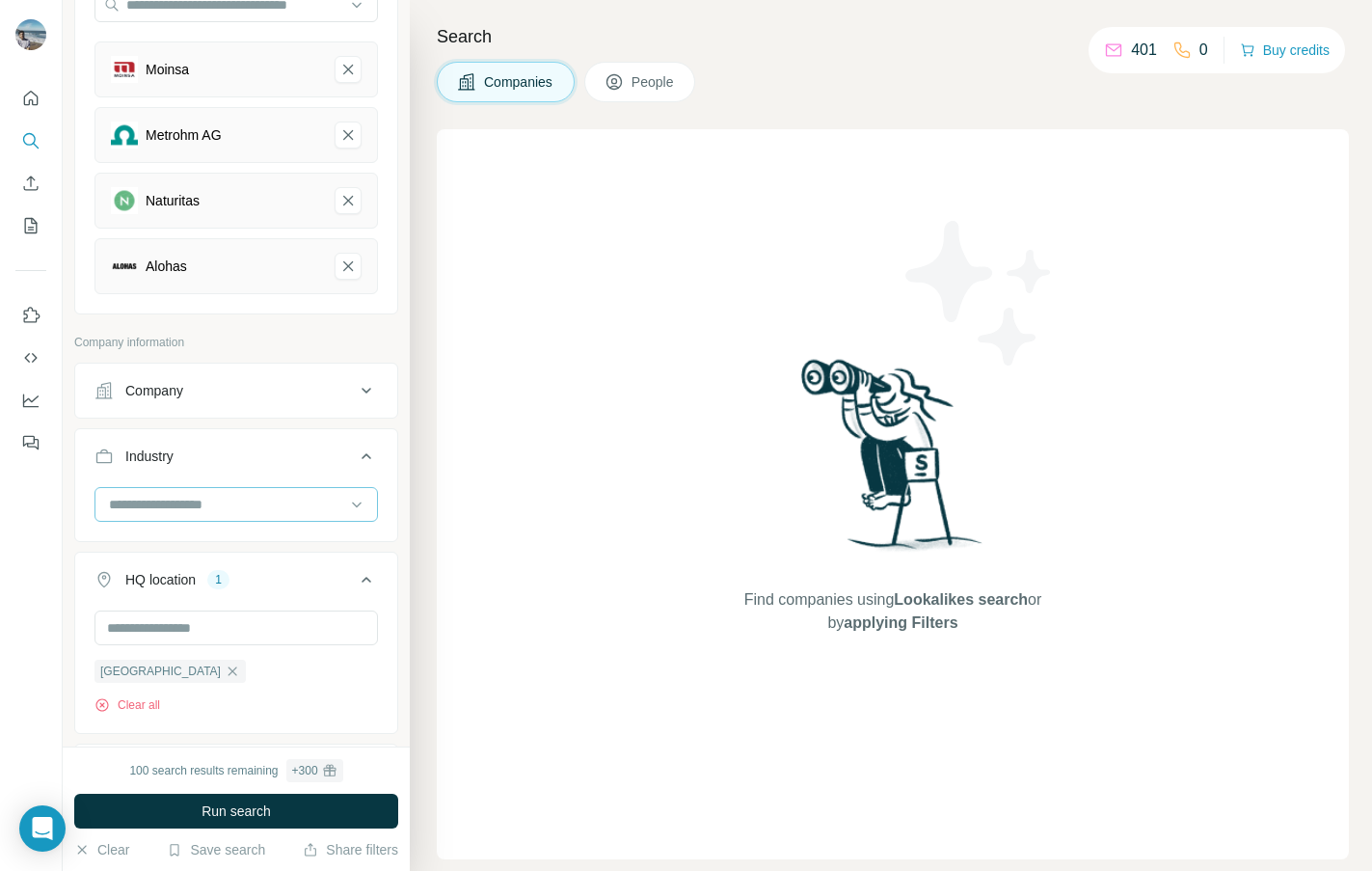
click at [322, 499] on input at bounding box center [227, 504] width 238 height 22
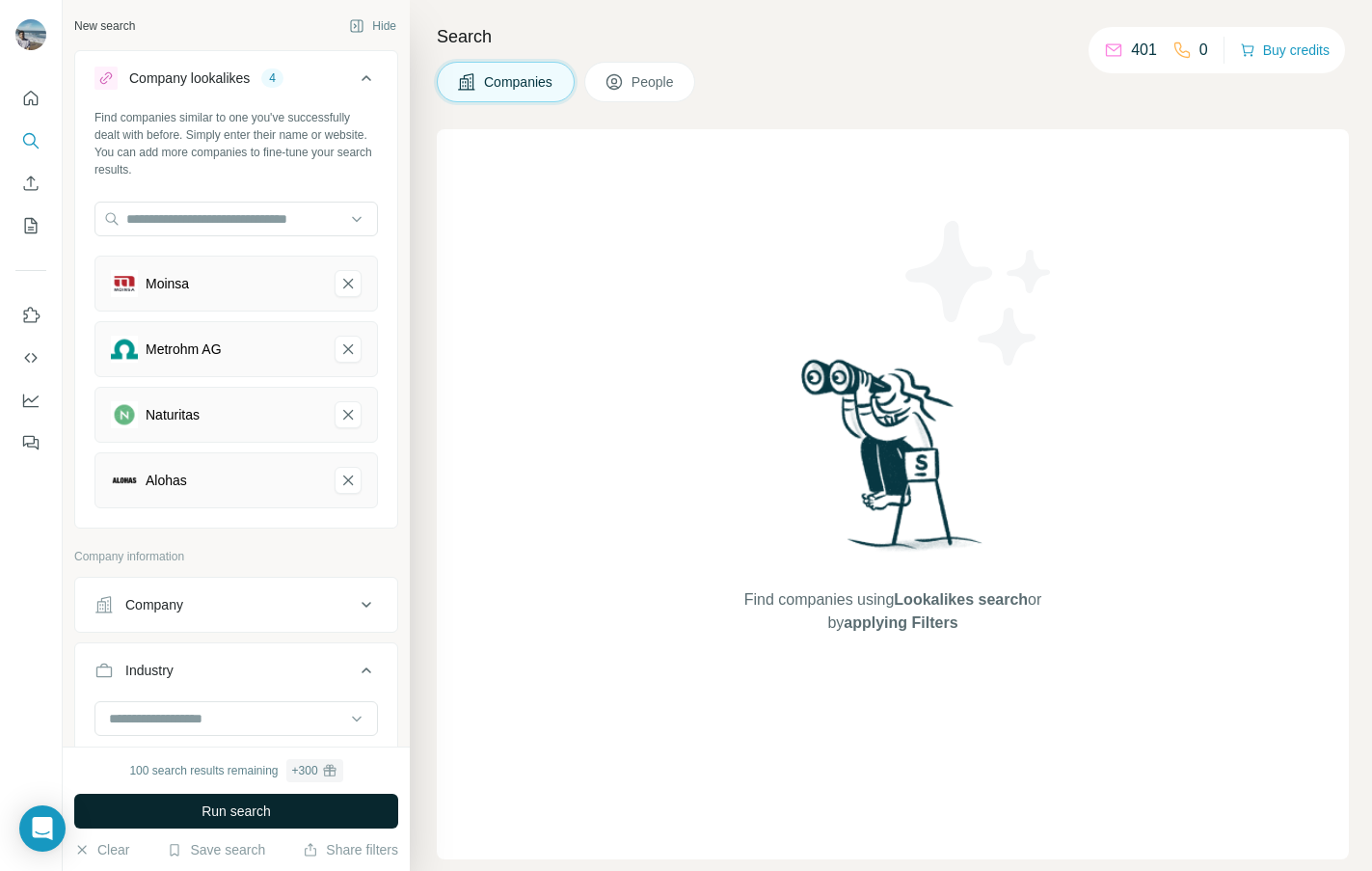
click at [287, 810] on button "Run search" at bounding box center [235, 811] width 324 height 34
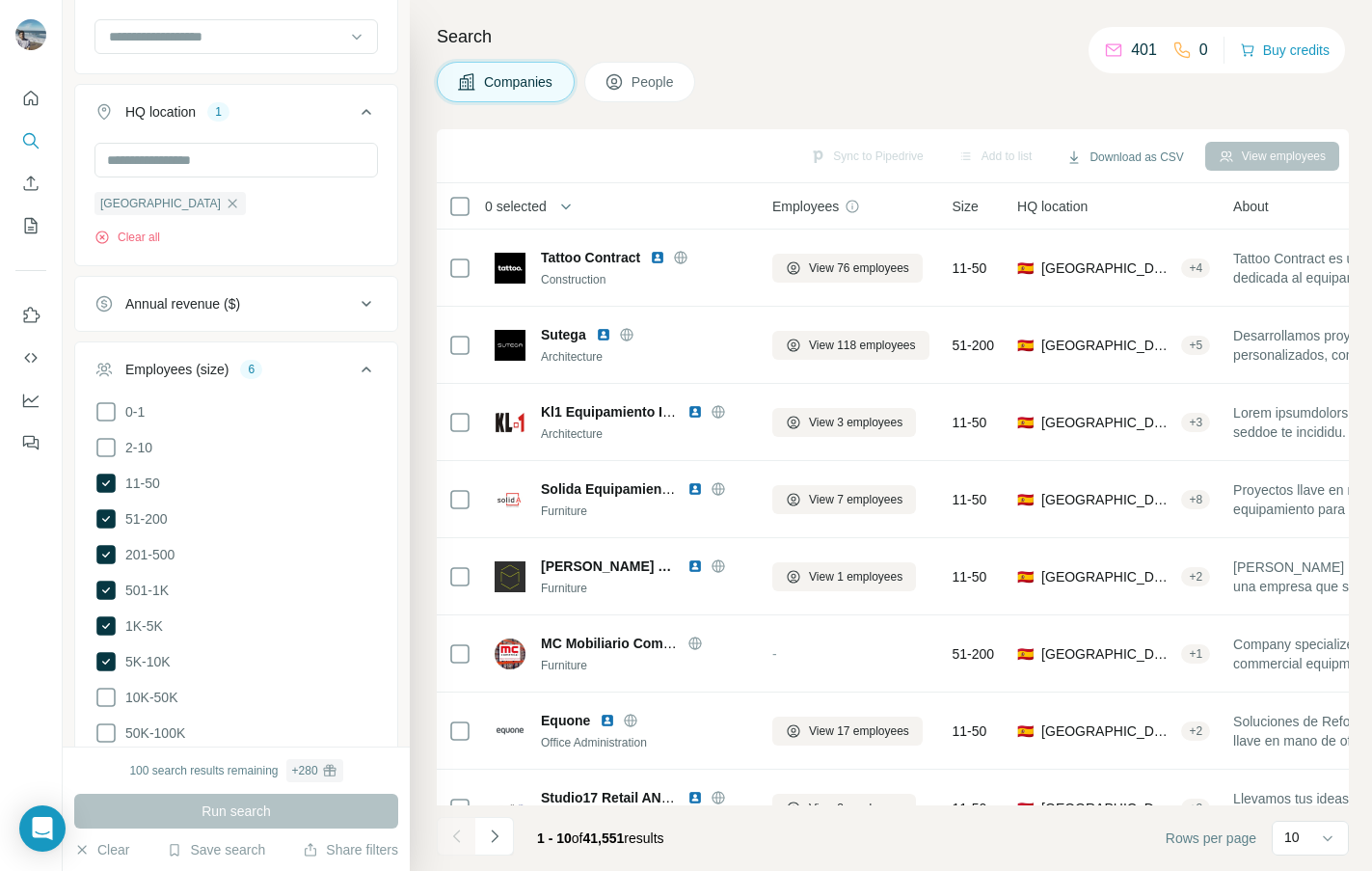
scroll to position [685, 0]
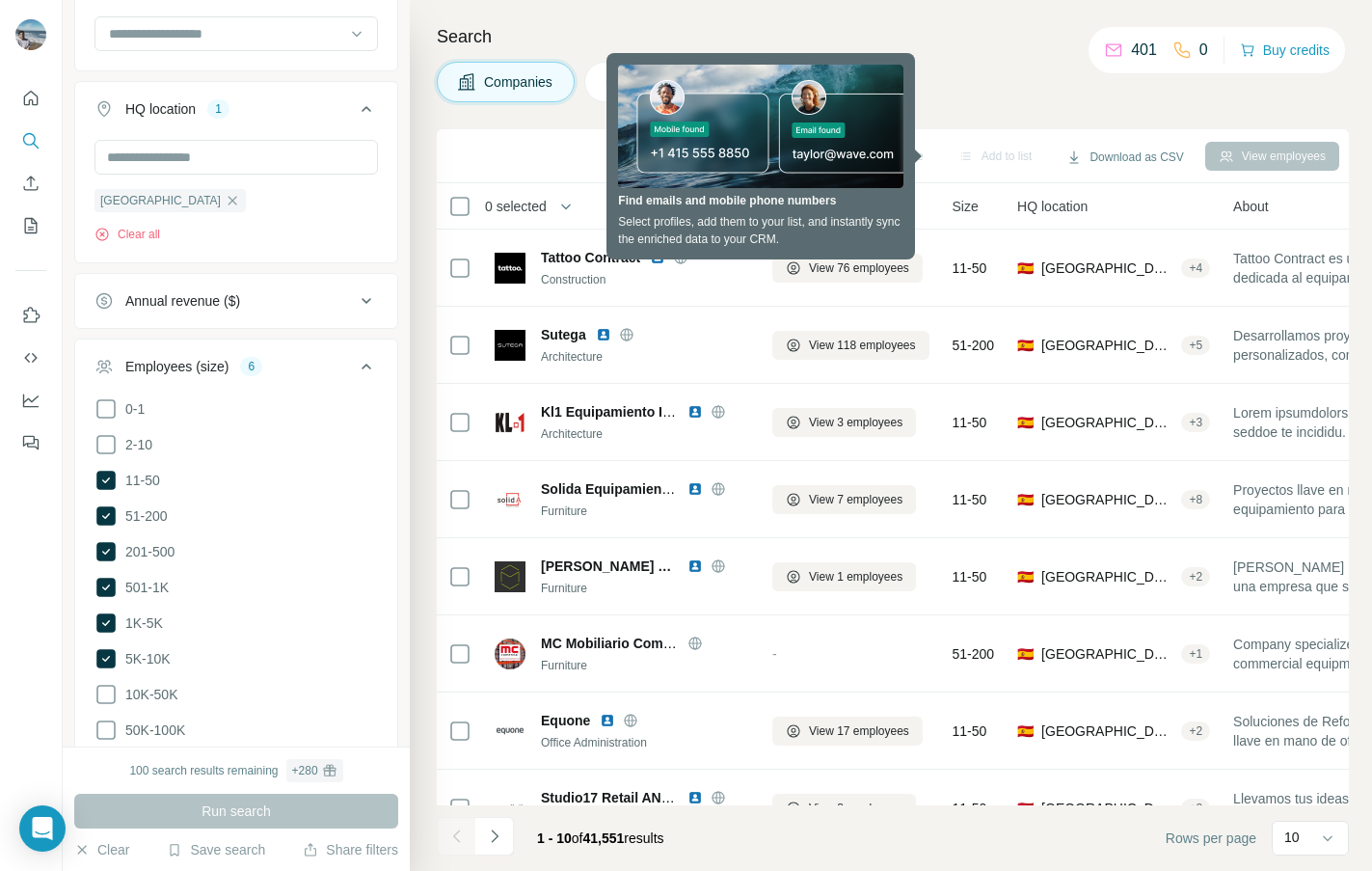
click at [965, 94] on div "Companies People" at bounding box center [893, 82] width 912 height 40
click at [961, 69] on div "Companies People" at bounding box center [893, 82] width 912 height 40
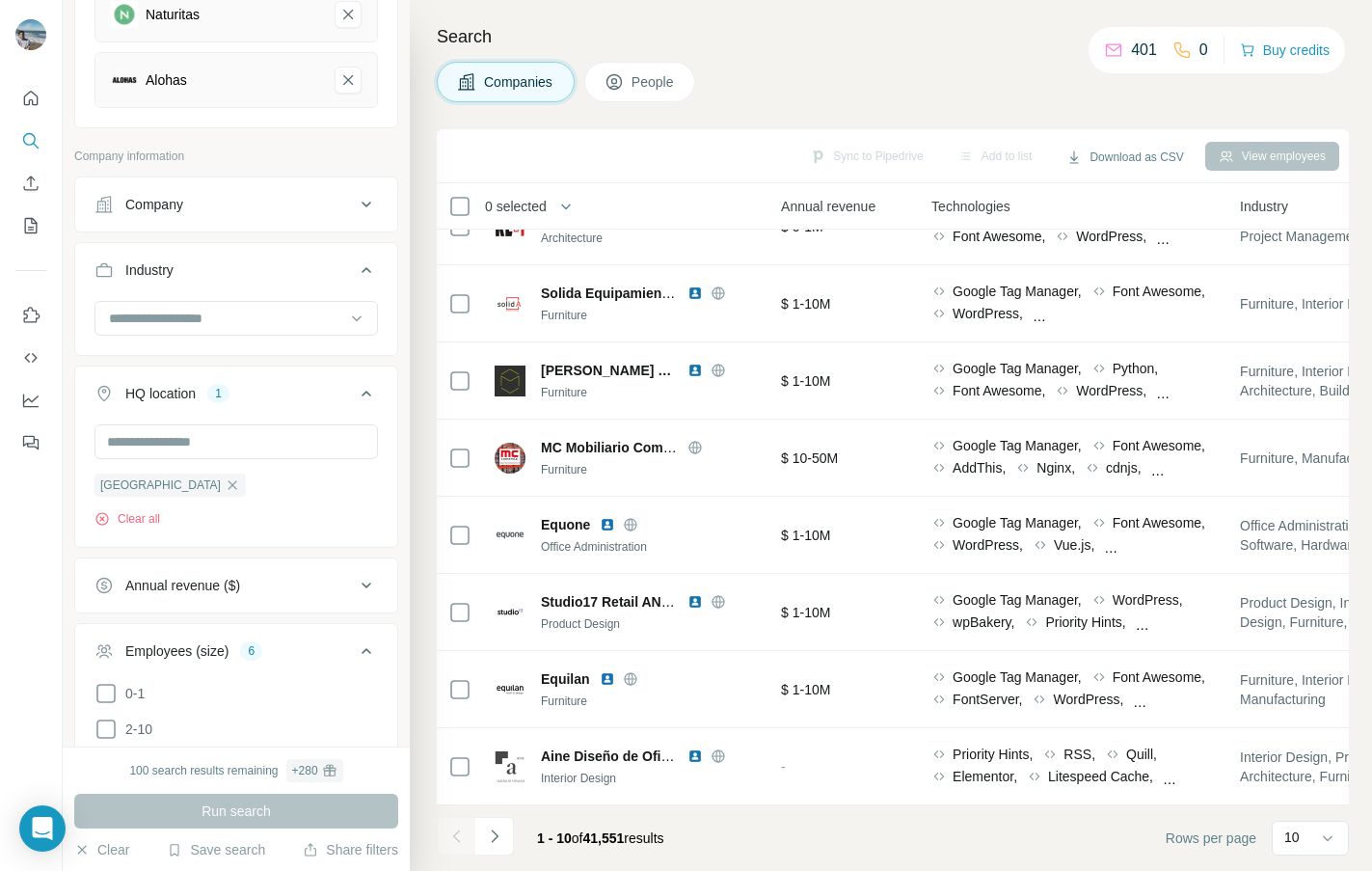
scroll to position [0, 0]
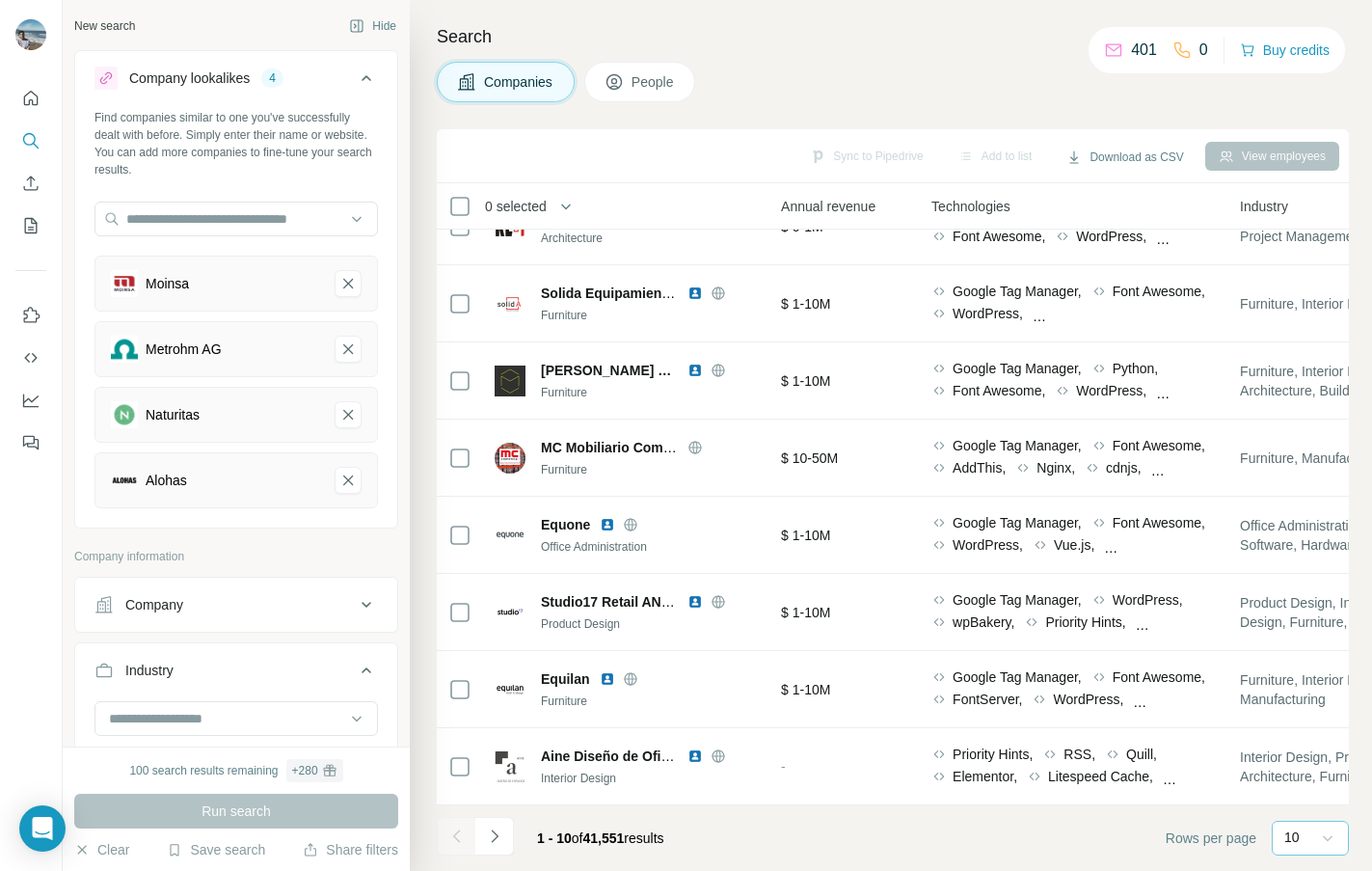
click at [1328, 843] on icon at bounding box center [1329, 838] width 20 height 20
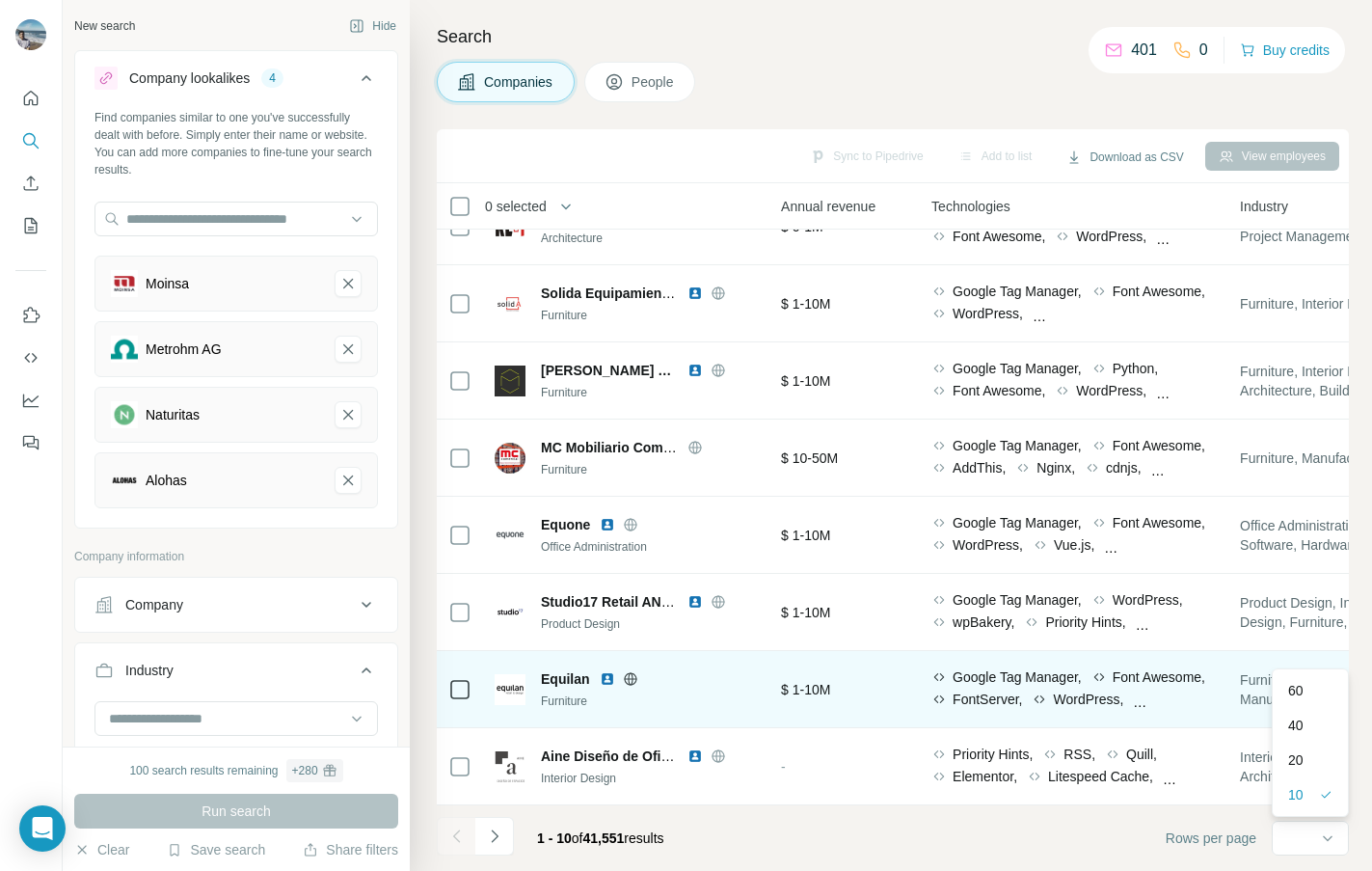
click at [1313, 688] on div "60" at bounding box center [1310, 691] width 44 height 20
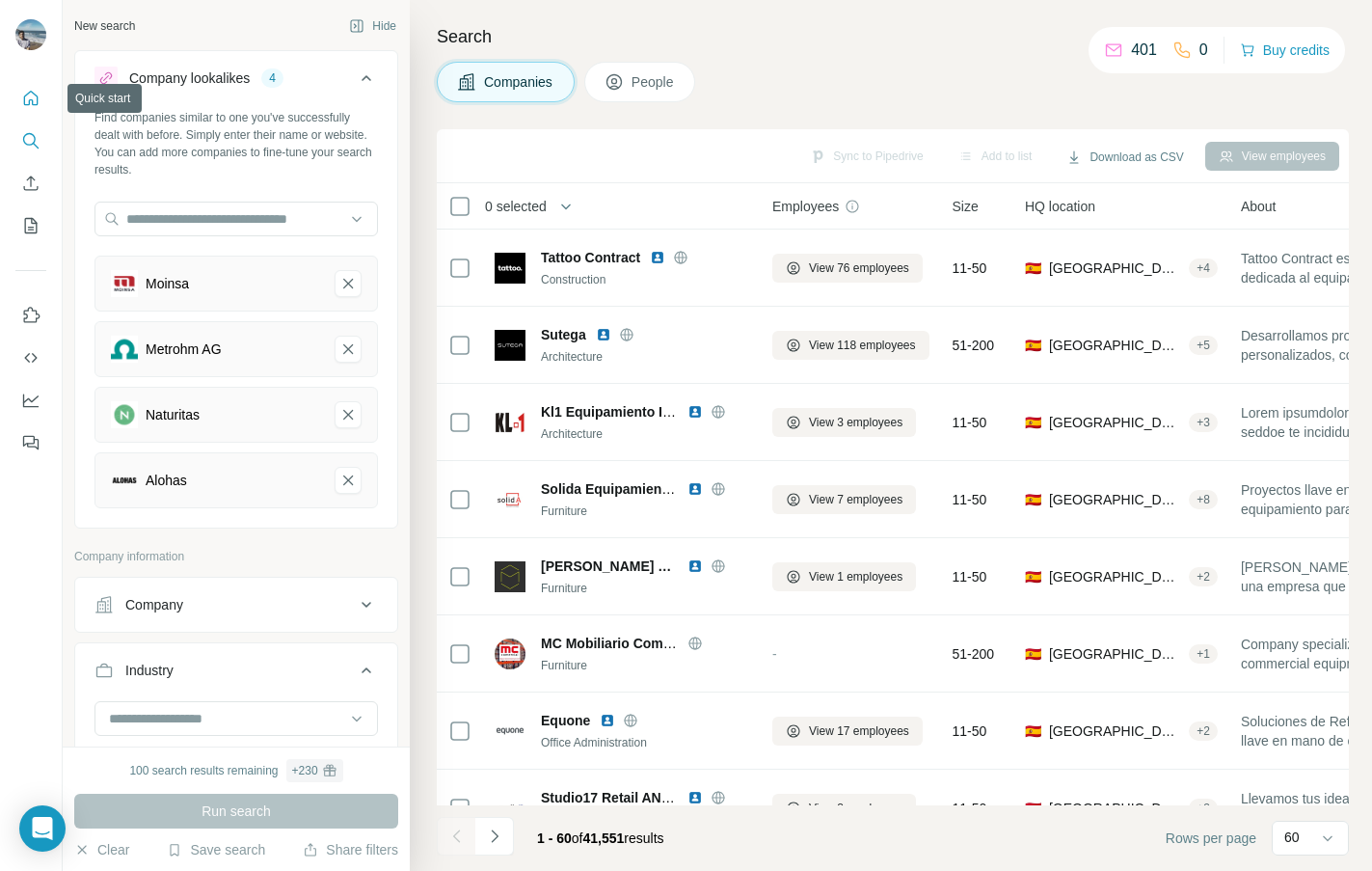
click at [34, 89] on icon "Quick start" at bounding box center [32, 99] width 20 height 20
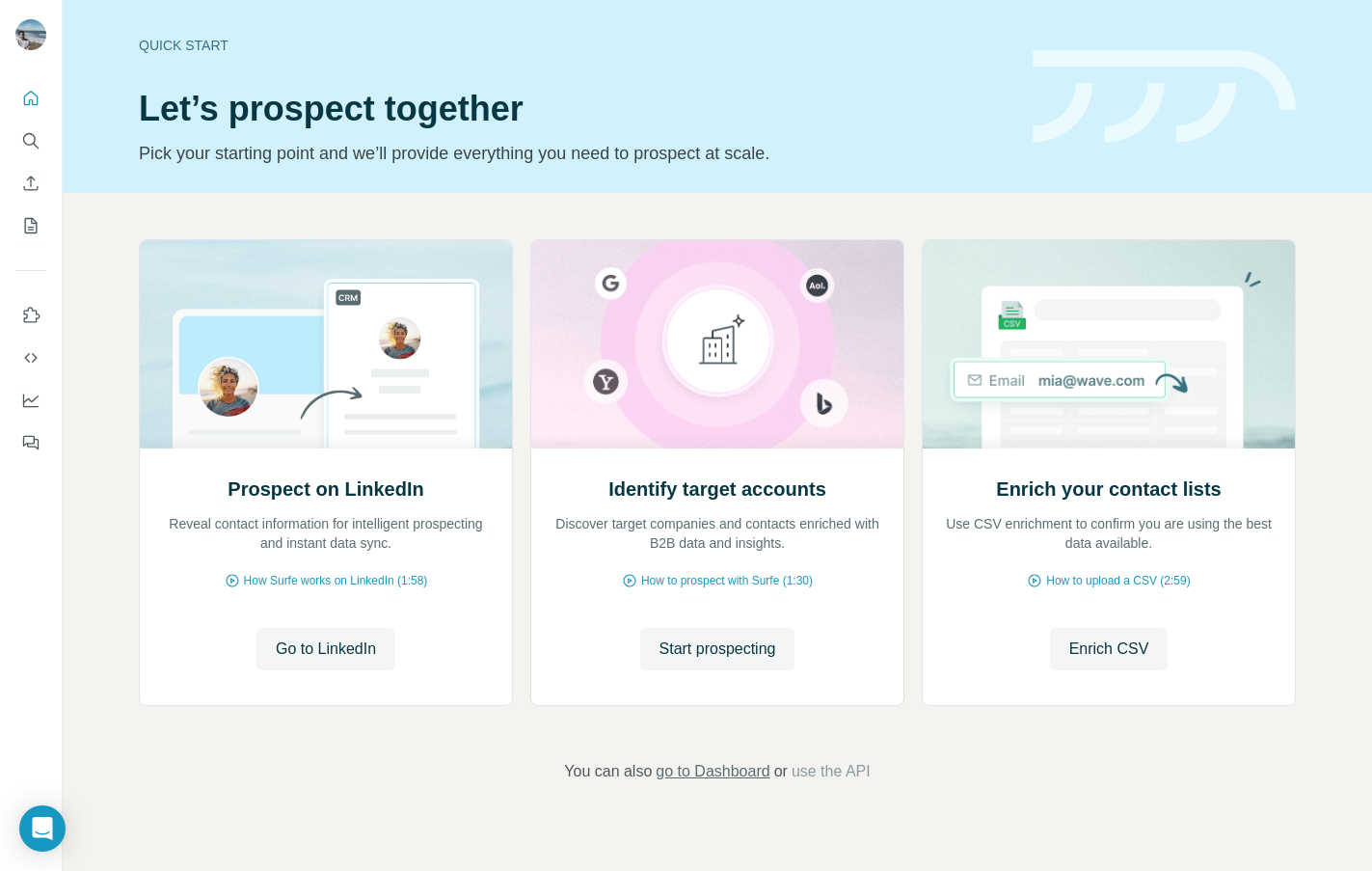
click at [746, 776] on span "go to Dashboard" at bounding box center [713, 772] width 114 height 24
